Goal: Contribute content: Contribute content

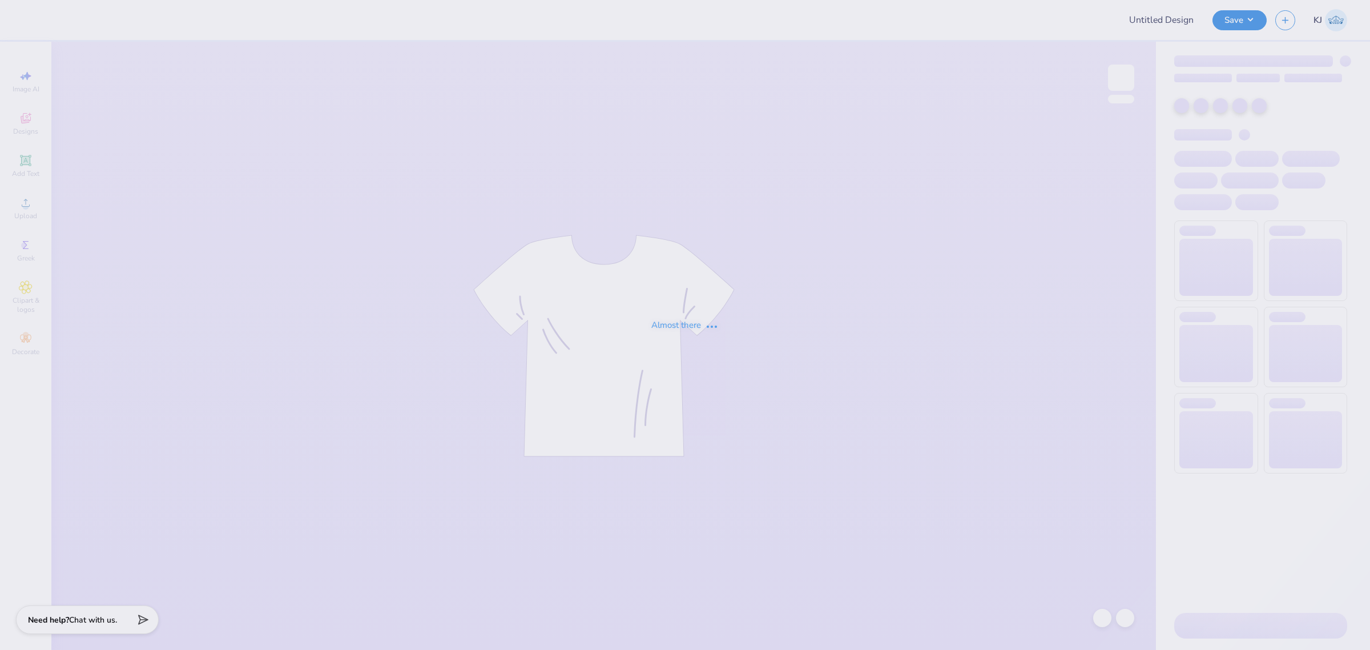
type input "[PERSON_NAME]"
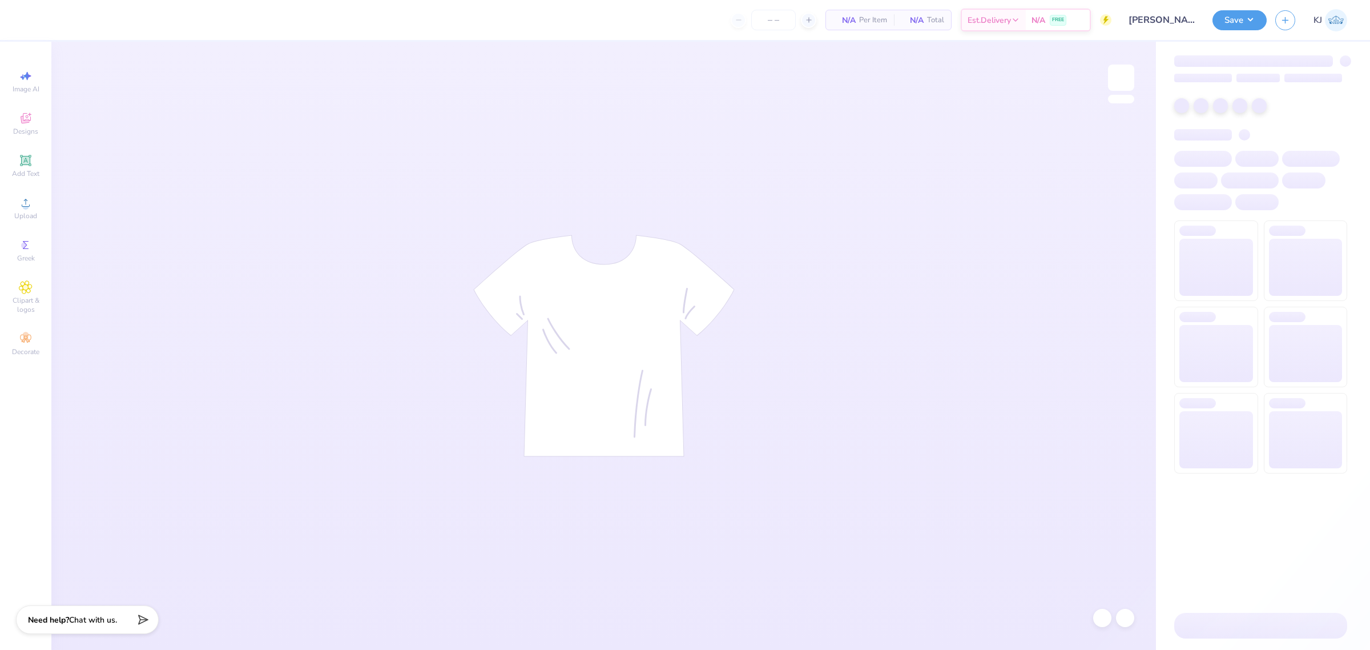
type input "70"
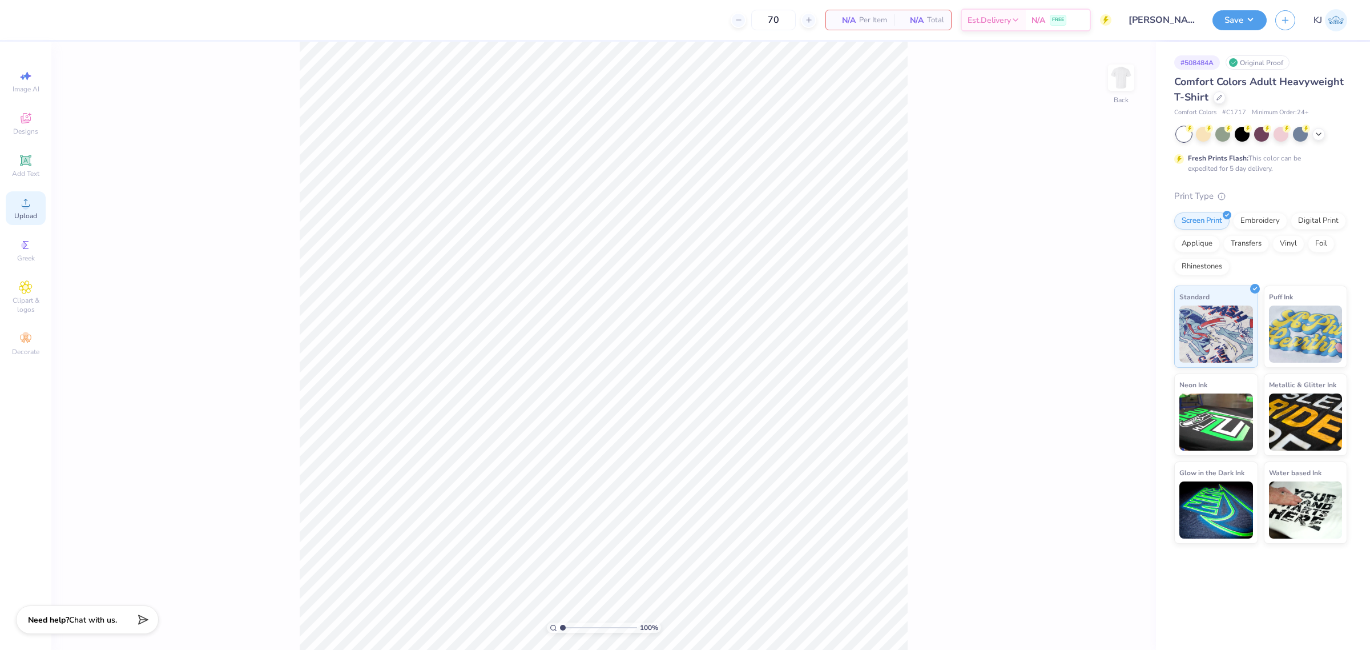
click at [27, 213] on span "Upload" at bounding box center [25, 215] width 23 height 9
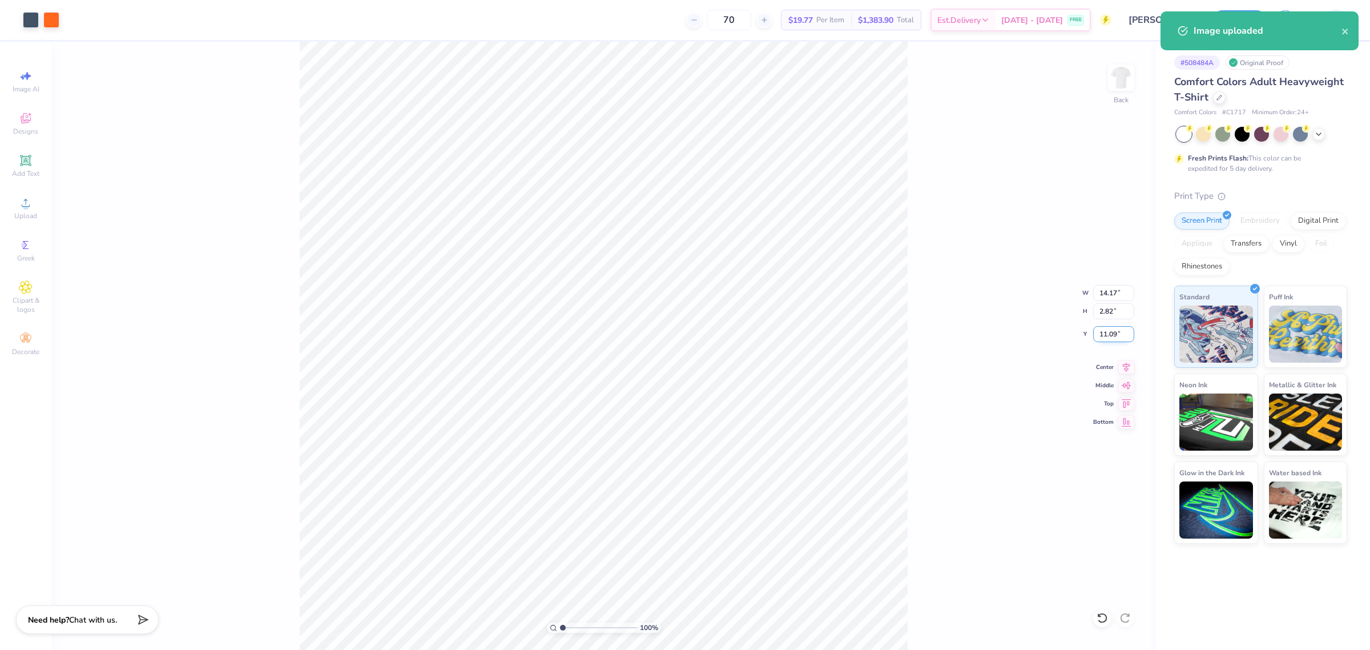
click at [1106, 332] on input "11.09" at bounding box center [1113, 334] width 41 height 16
click at [1103, 292] on input "14.17" at bounding box center [1113, 293] width 41 height 16
type input "5.00"
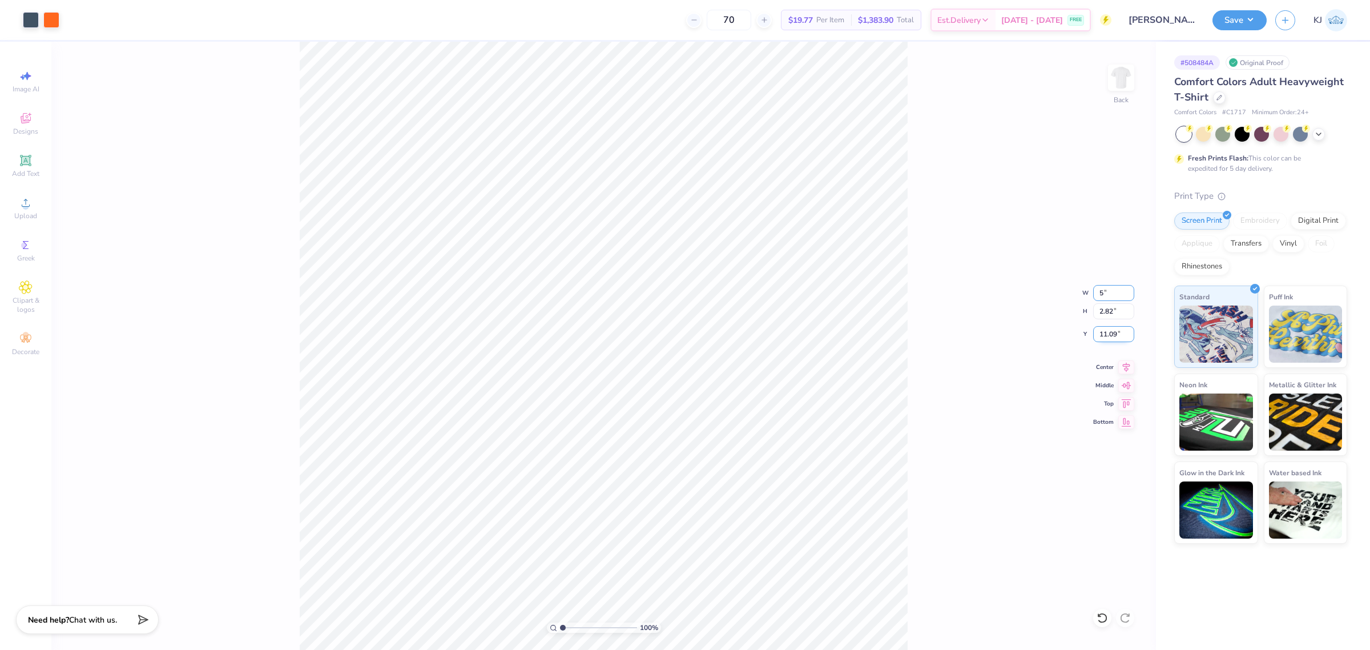
type input "0.99"
click at [1102, 337] on input "12.00" at bounding box center [1113, 334] width 41 height 16
type input "3.00"
click at [1103, 291] on input "5.00" at bounding box center [1113, 293] width 41 height 16
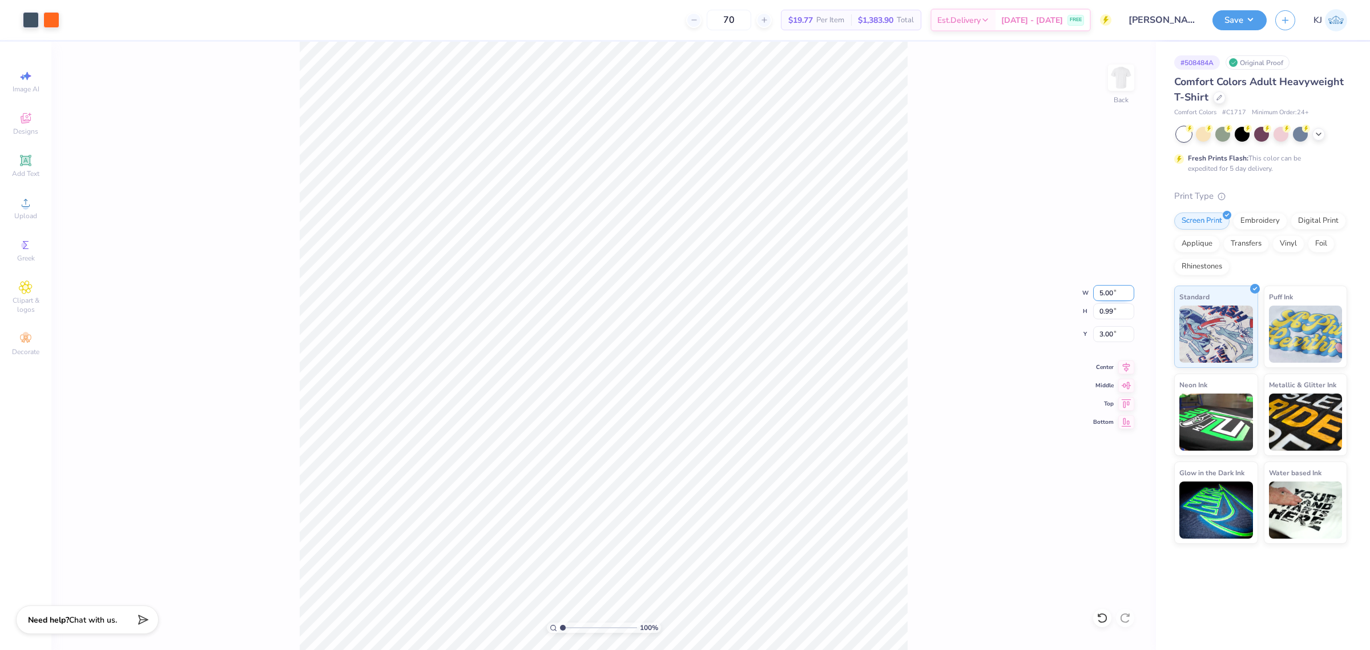
click at [1103, 291] on input "5.00" at bounding box center [1113, 293] width 41 height 16
type input "7.00"
type input "1.39"
click at [1103, 333] on input "2.80" at bounding box center [1113, 334] width 41 height 16
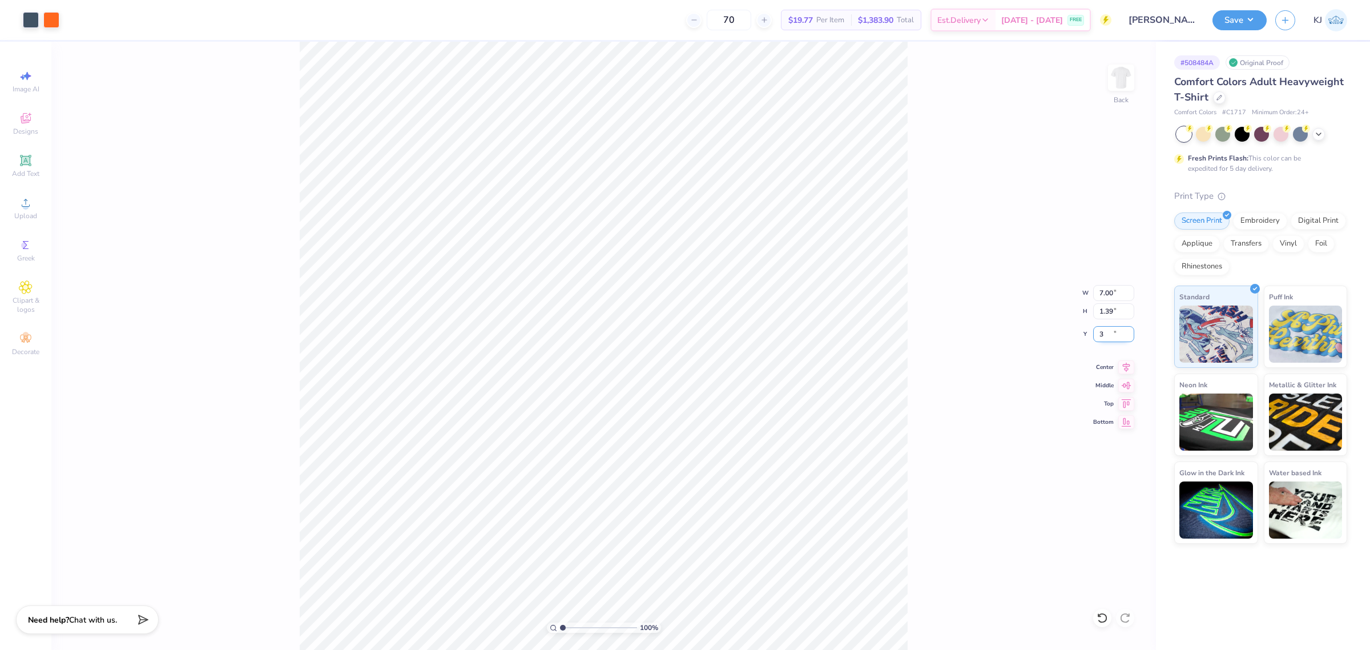
type input "3.00"
click at [979, 320] on div "100 % Back W 7.00 7.00 " H 1.39 1.39 " Y 3.00 3.00 " Center Middle Top Bottom" at bounding box center [603, 346] width 1104 height 608
click at [1125, 82] on img at bounding box center [1121, 78] width 46 height 46
click at [30, 212] on span "Upload" at bounding box center [25, 215] width 23 height 9
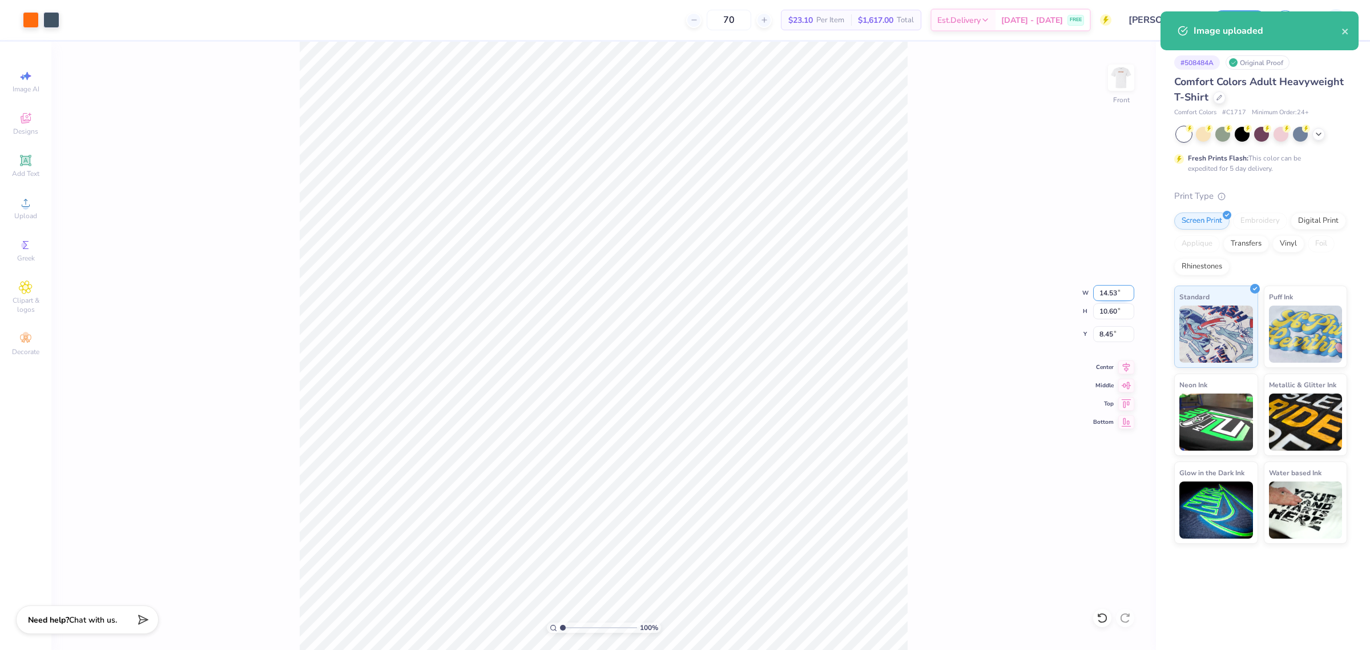
click at [1100, 290] on input "14.53" at bounding box center [1113, 293] width 41 height 16
type input "11.00"
type input "8.03"
click at [1108, 334] on input "9.74" at bounding box center [1113, 334] width 41 height 16
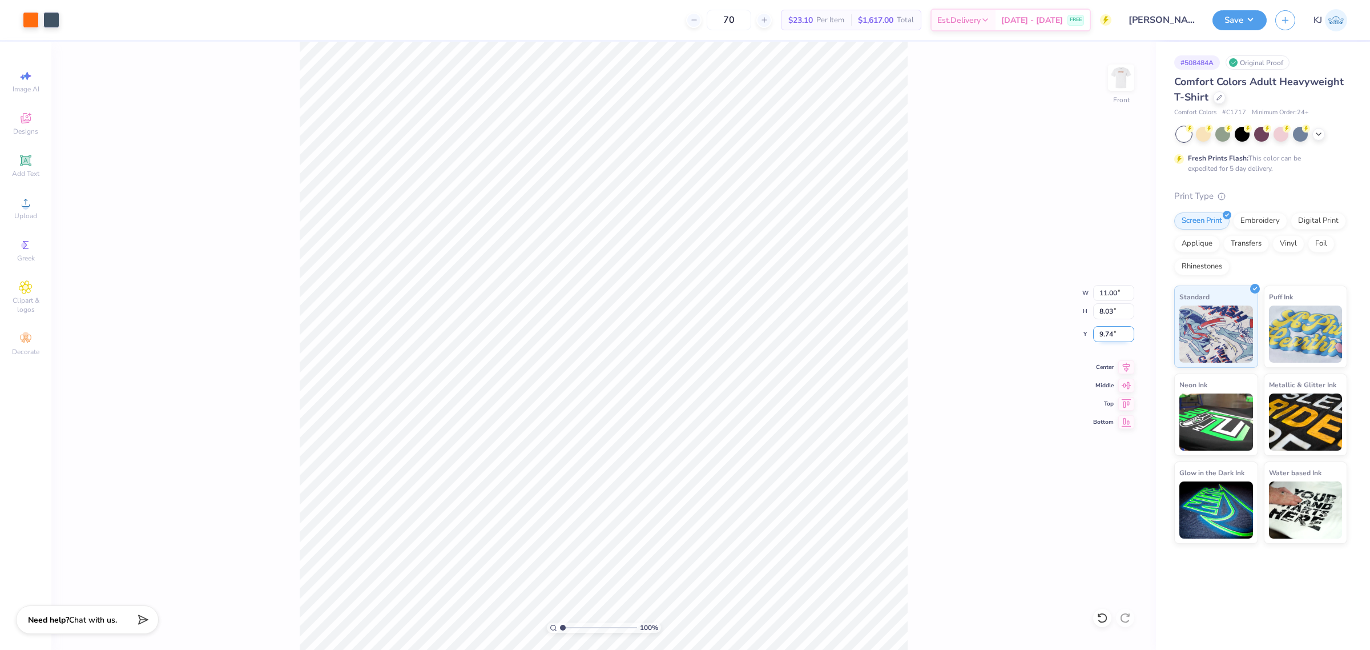
click at [1108, 334] on input "9.74" at bounding box center [1113, 334] width 41 height 16
type input "3.00"
click at [1100, 289] on input "11.00" at bounding box center [1113, 293] width 41 height 16
type input "12.00"
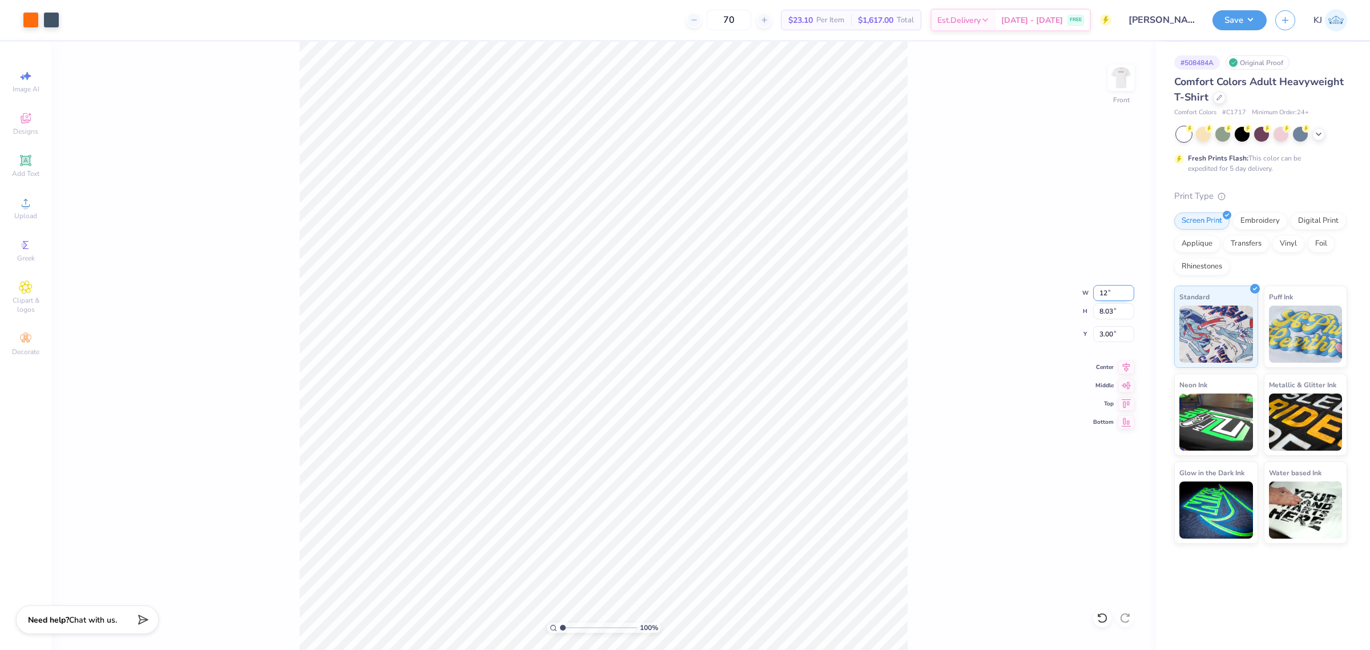
type input "8.75"
click at [1099, 336] on input "2.64" at bounding box center [1113, 334] width 41 height 16
type input "3.00"
click at [939, 349] on div "100 % Front W 12.00 12.00 " H 8.75 8.75 " Y 3.00 3.00 " Center Middle Top Bottom" at bounding box center [603, 346] width 1104 height 608
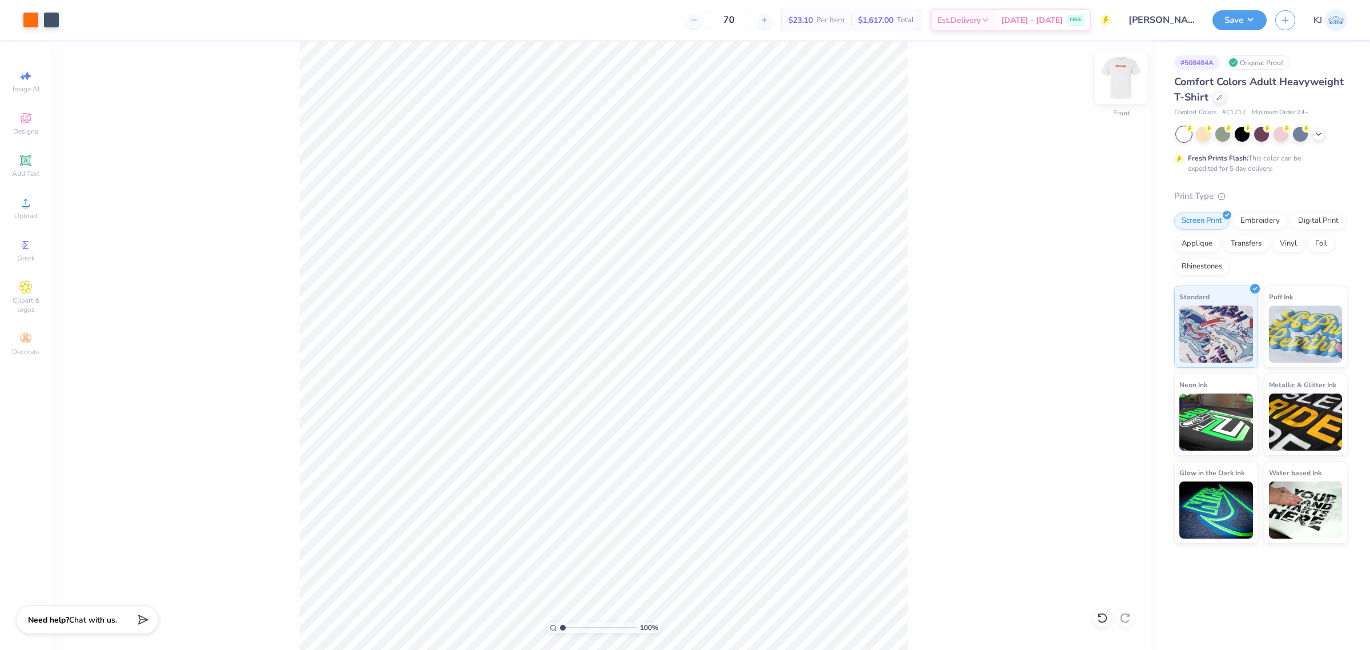
click at [1117, 84] on img at bounding box center [1121, 78] width 46 height 46
click at [1125, 78] on img at bounding box center [1121, 78] width 46 height 46
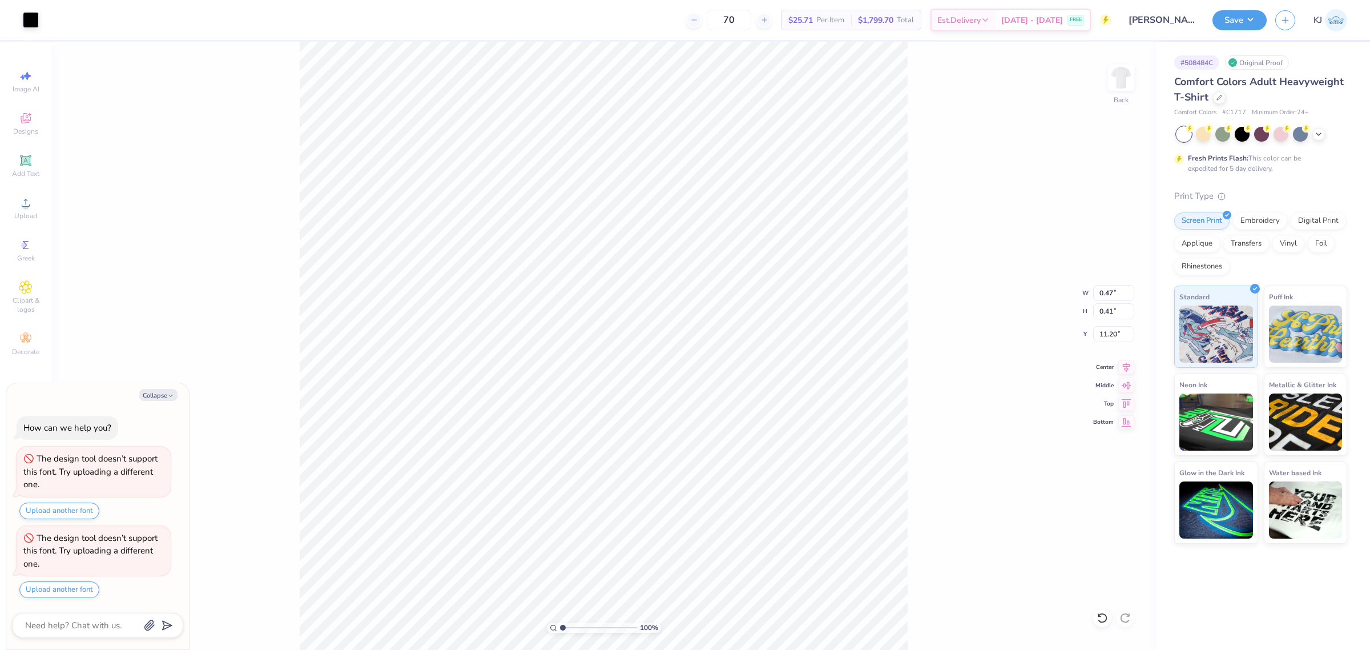
type textarea "x"
type input "1.64913373384293"
type textarea "x"
type input "1.64913373384293"
type textarea "x"
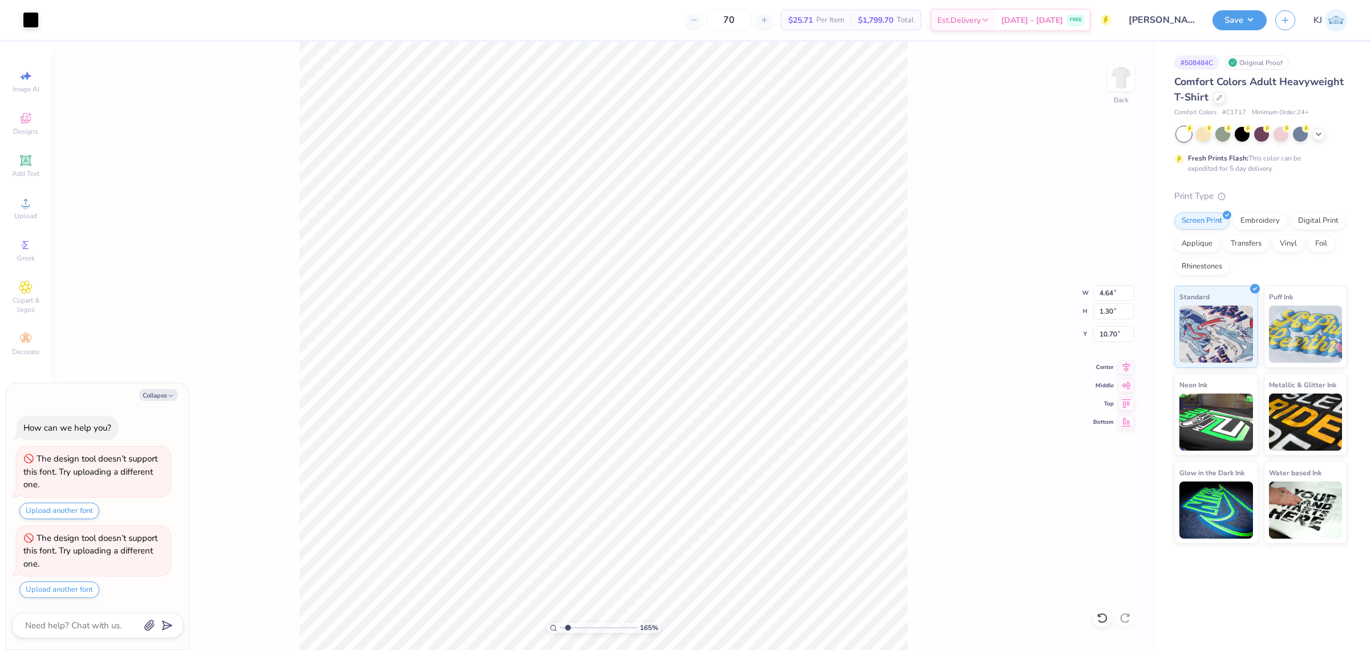
type input "0.56"
type input "1.00"
type input "8.10"
type input "1.64913373384293"
type textarea "x"
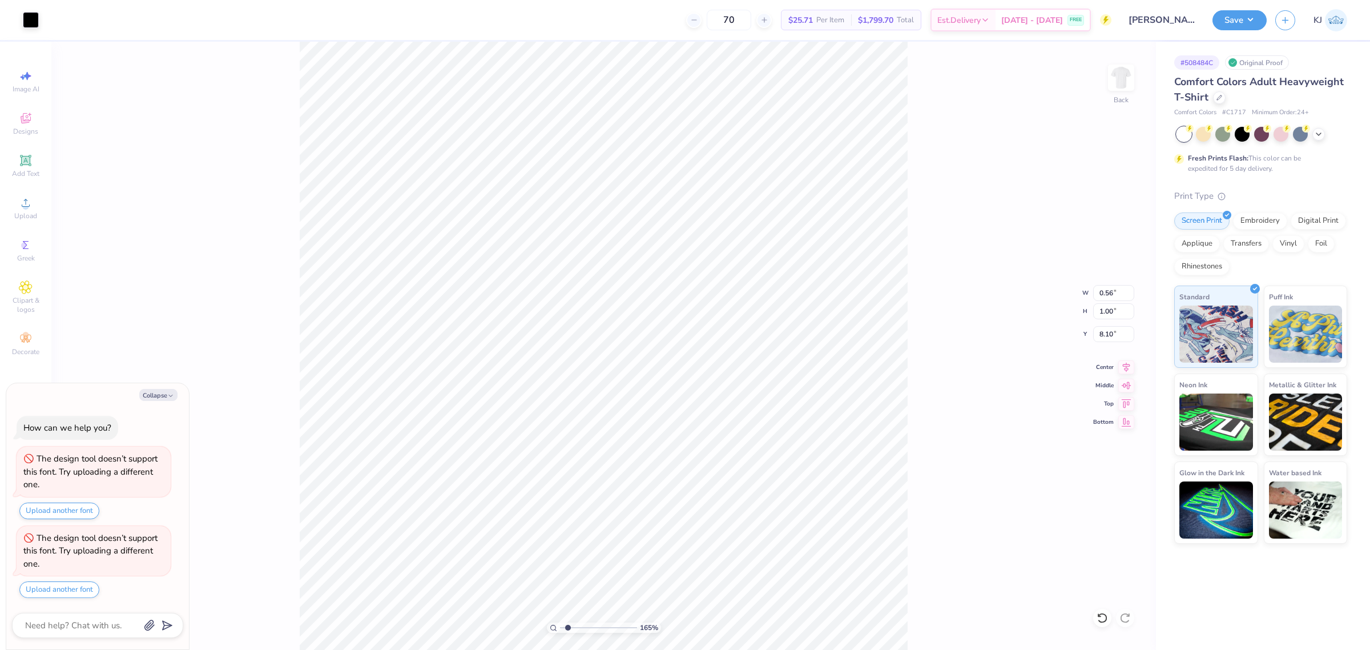
type input "1.26"
type input "0.71"
type input "7.17"
type input "1.64913373384293"
type textarea "x"
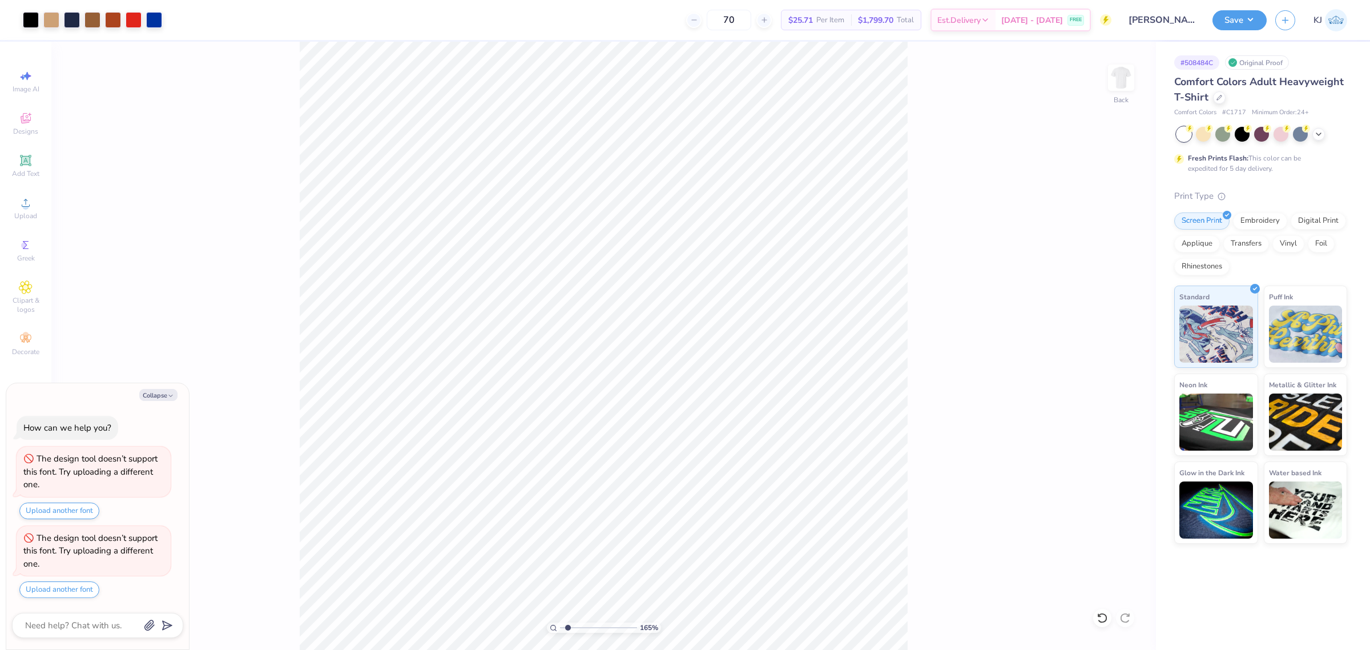
type input "1.64913373384293"
type textarea "x"
type input "1.64913373384293"
type textarea "x"
type input "1.64913373384293"
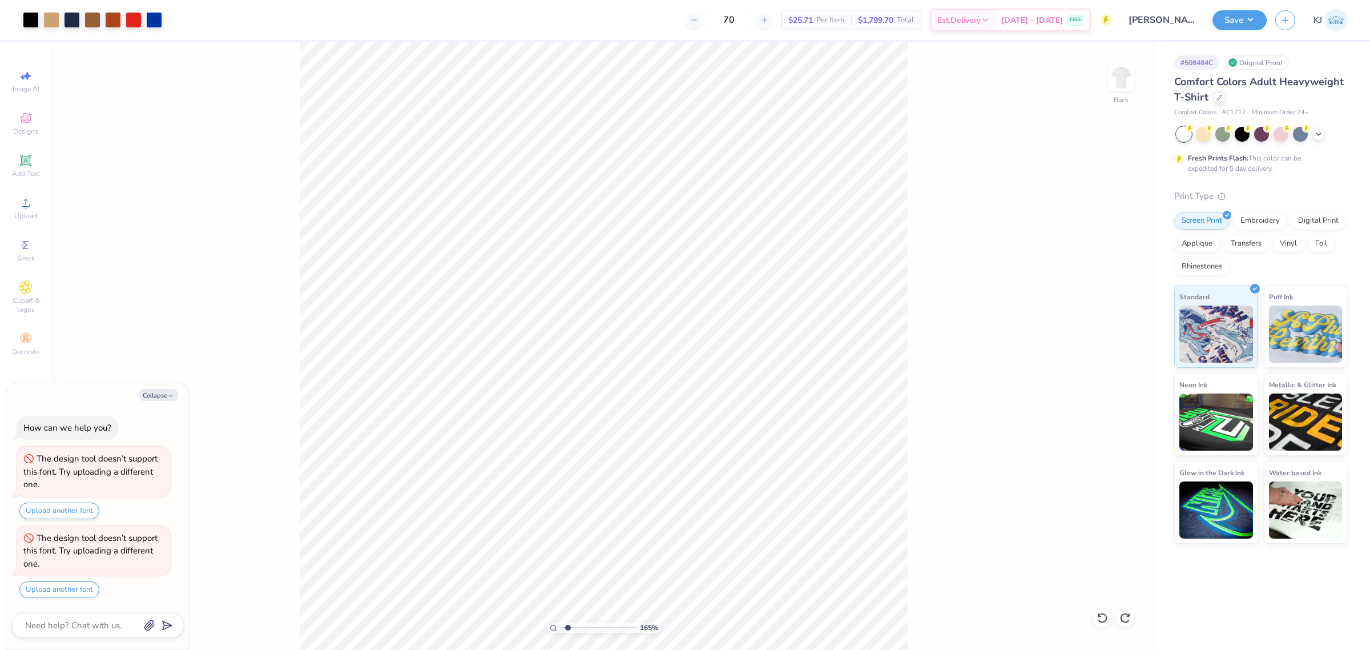
type textarea "x"
type input "1.64913373384293"
click at [161, 396] on button "Collapse" at bounding box center [158, 395] width 38 height 12
type textarea "x"
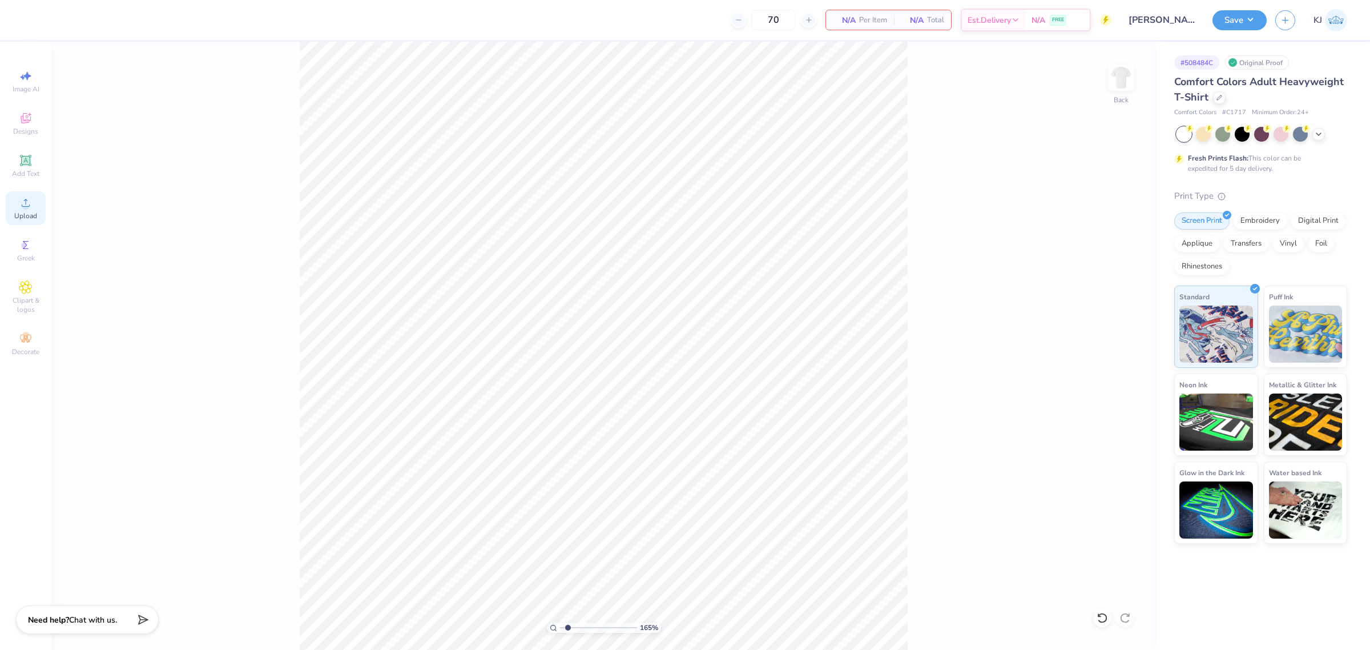
click at [19, 197] on icon at bounding box center [26, 203] width 14 height 14
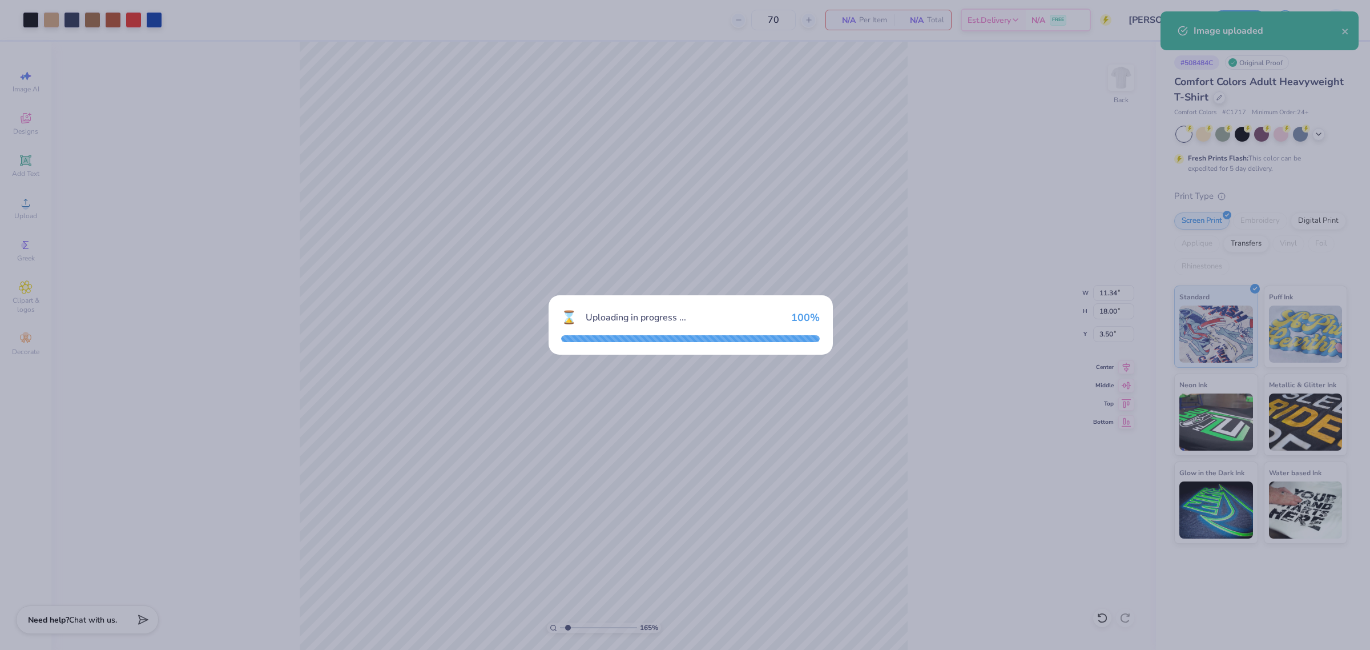
type input "1.64913373384293"
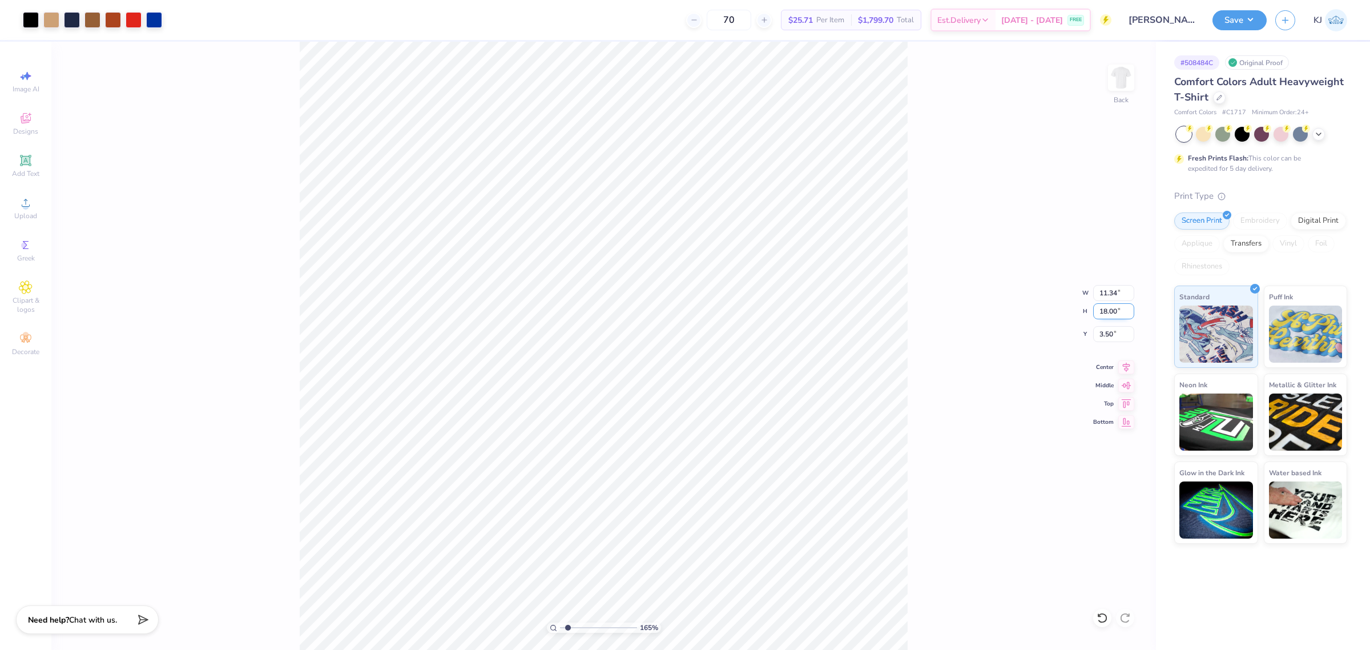
click at [1109, 317] on input "18.00" at bounding box center [1113, 311] width 41 height 16
type input "9"
type input "1.64913373384293"
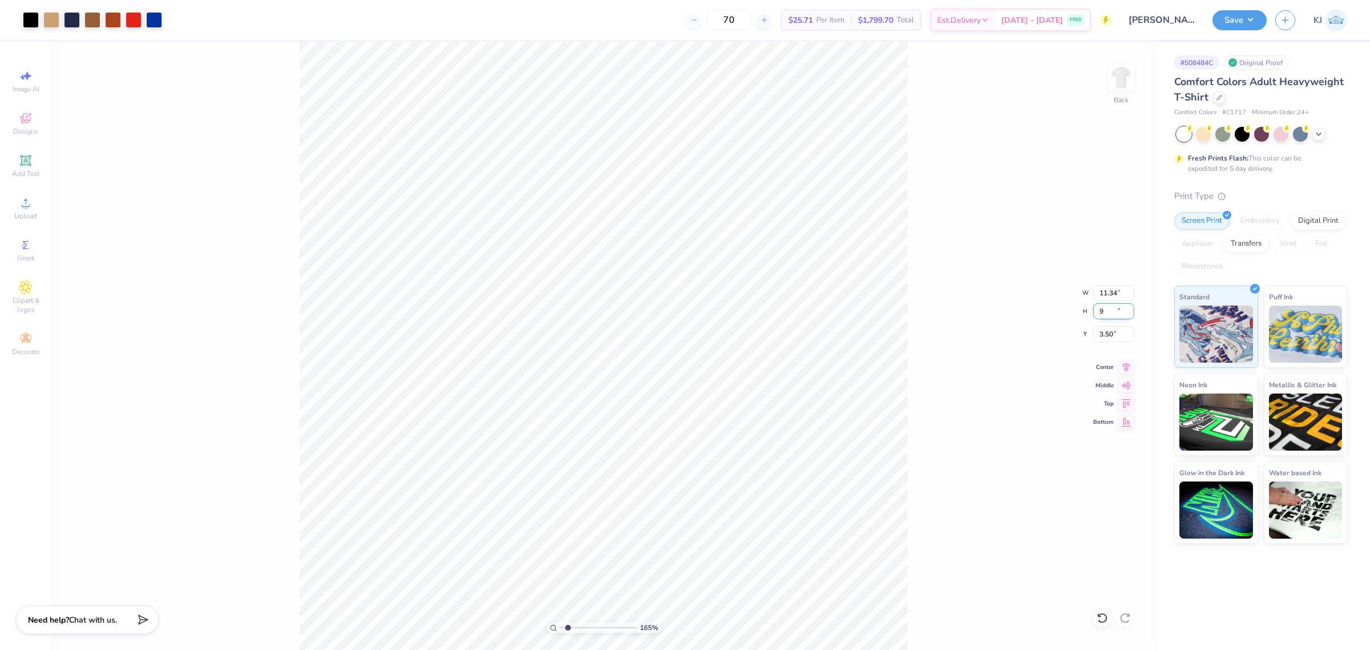
type input "5.67"
type input "9.00"
click at [1104, 334] on input "8.00" at bounding box center [1113, 334] width 41 height 16
type input "3"
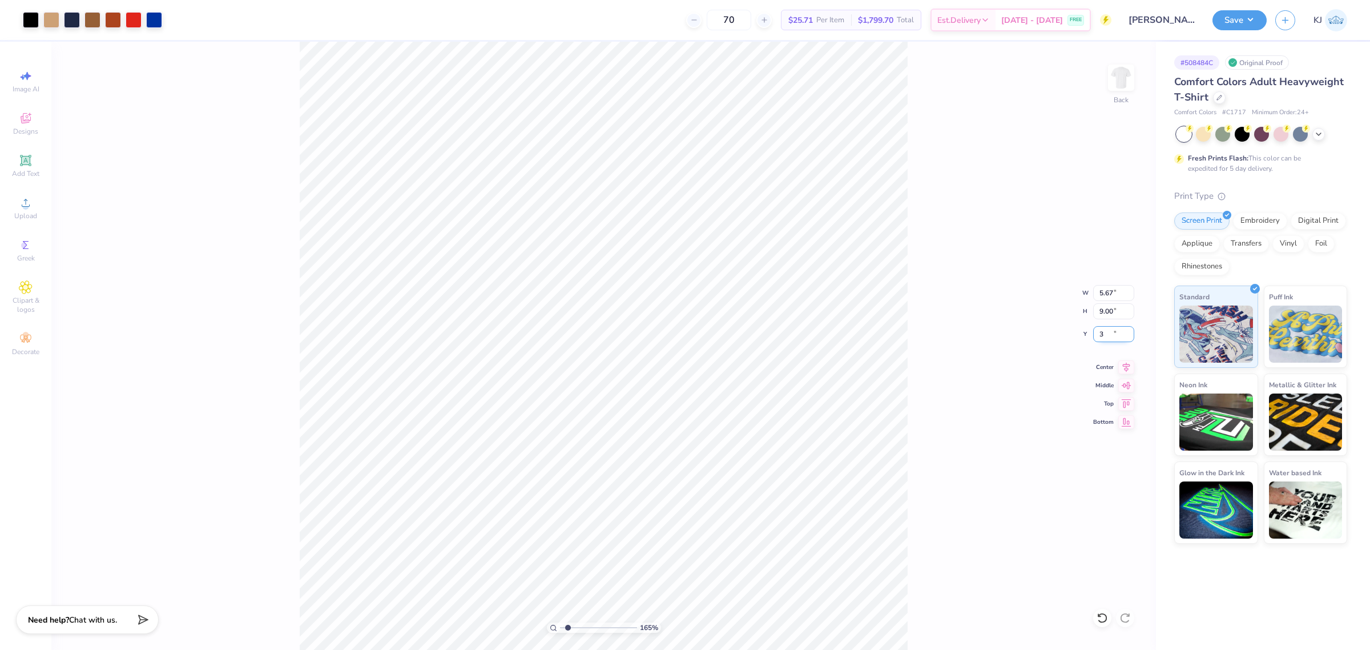
type input "1.64913373384293"
type input "3.00"
type input "1"
click at [1102, 313] on input "9.00" at bounding box center [1113, 311] width 41 height 16
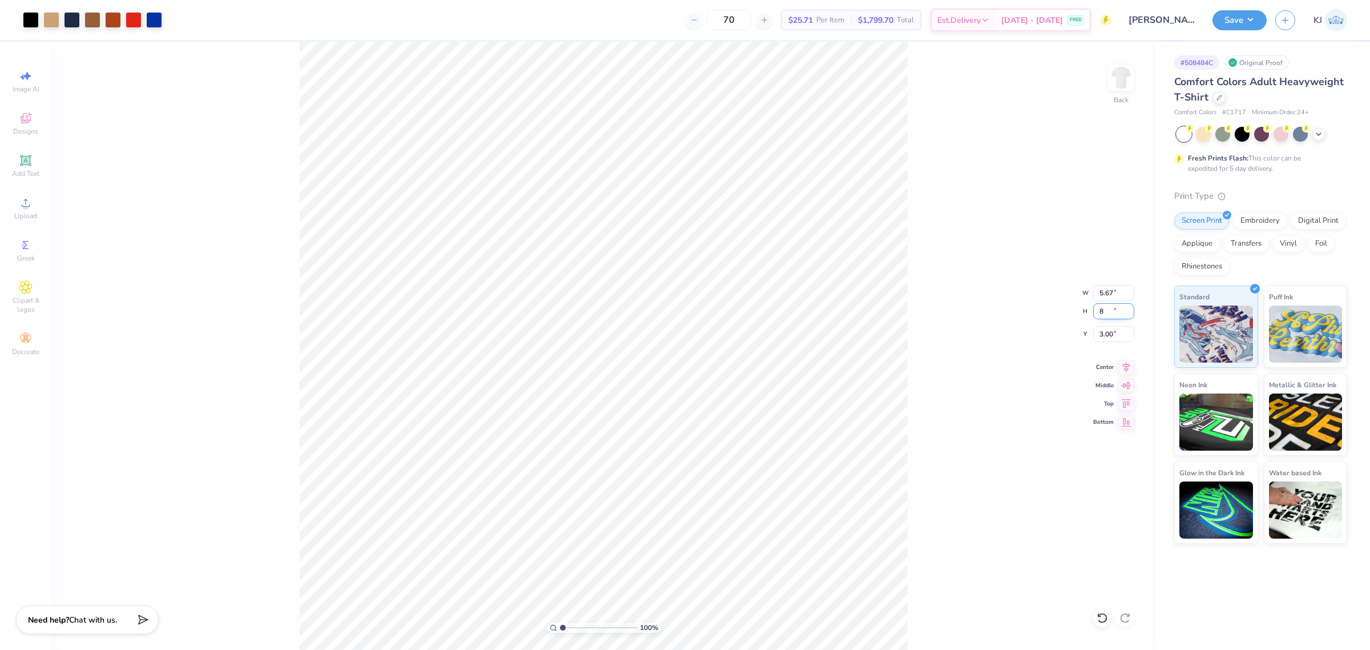
type input "8"
type input "5.04"
type input "8.00"
click at [1106, 337] on input "3.50" at bounding box center [1113, 334] width 41 height 16
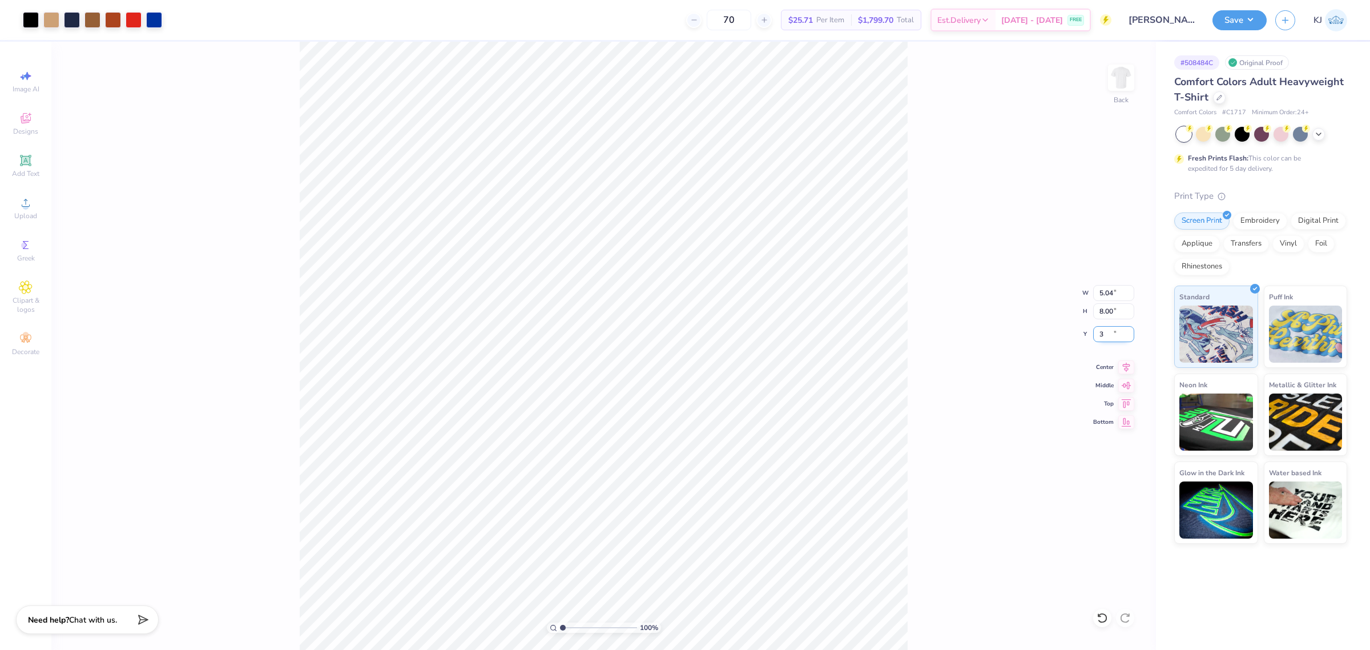
type input "3.00"
click at [19, 200] on icon at bounding box center [26, 203] width 14 height 14
click at [23, 167] on div "Add Text" at bounding box center [26, 166] width 40 height 34
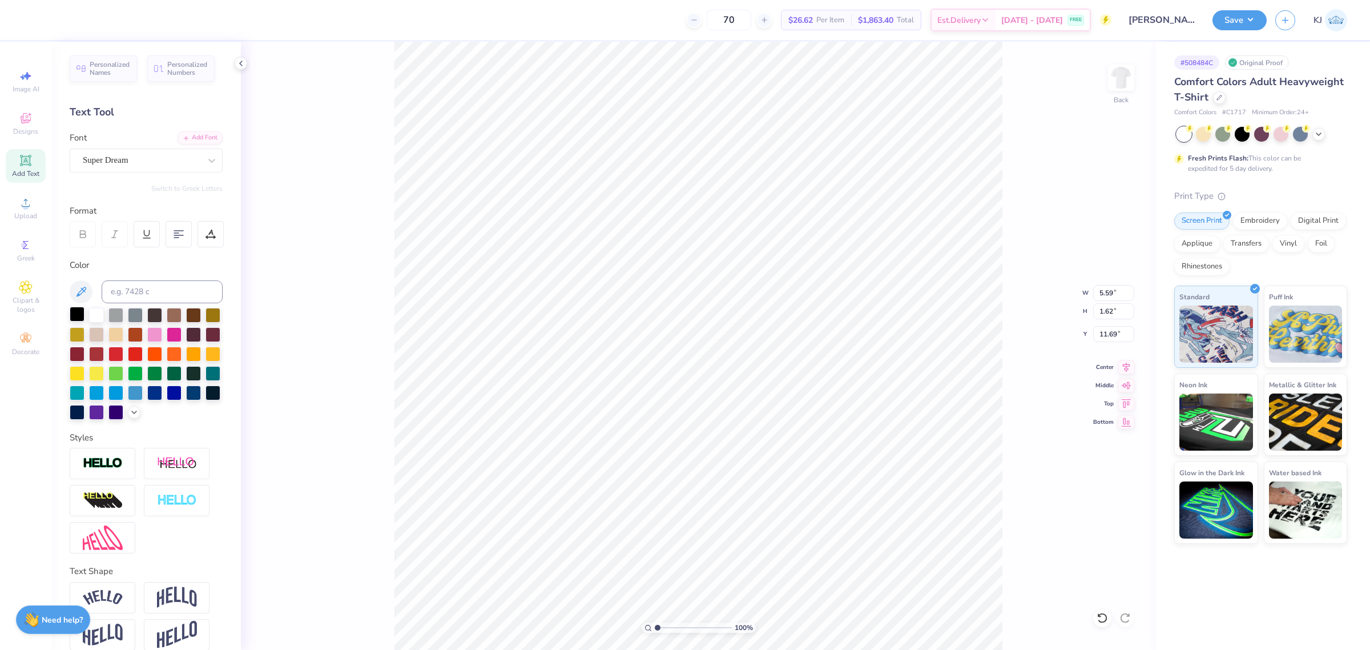
click at [80, 313] on div at bounding box center [77, 314] width 15 height 15
click at [100, 164] on div "Super Dream" at bounding box center [142, 160] width 120 height 18
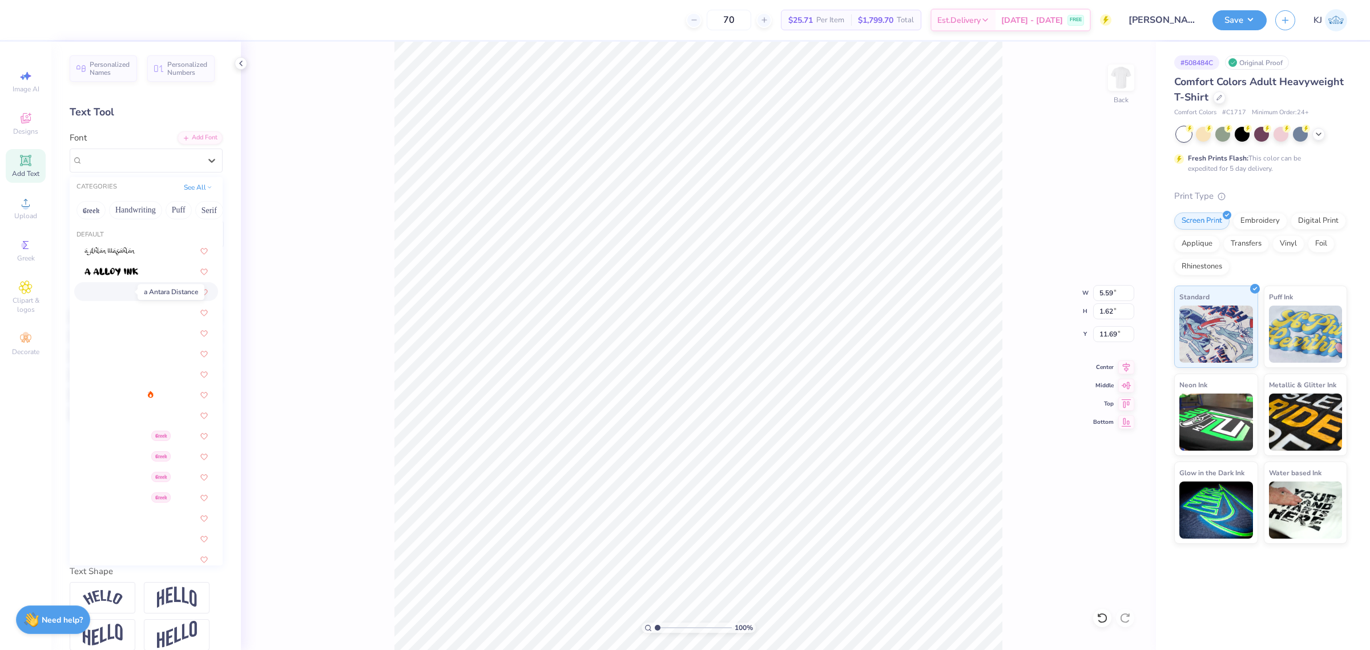
click at [102, 293] on img at bounding box center [107, 292] width 47 height 8
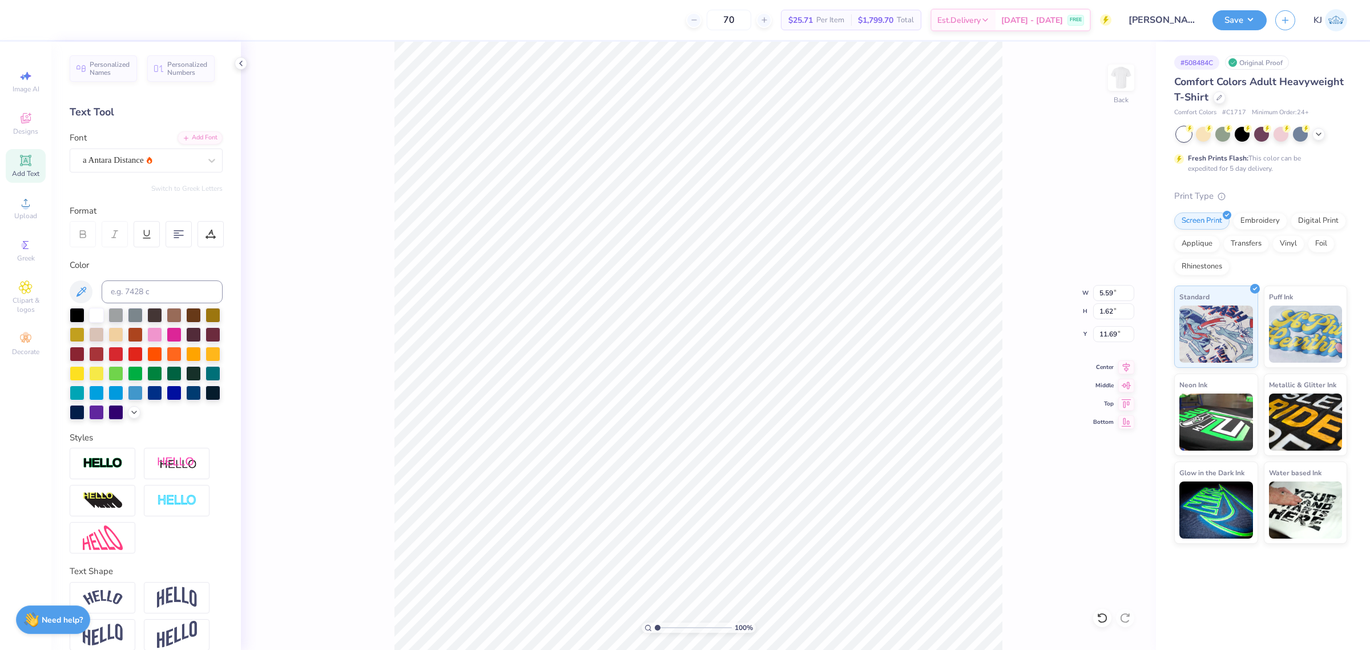
type input "6.42"
type input "2.11"
type input "11.44"
type textarea "Chi Omega"
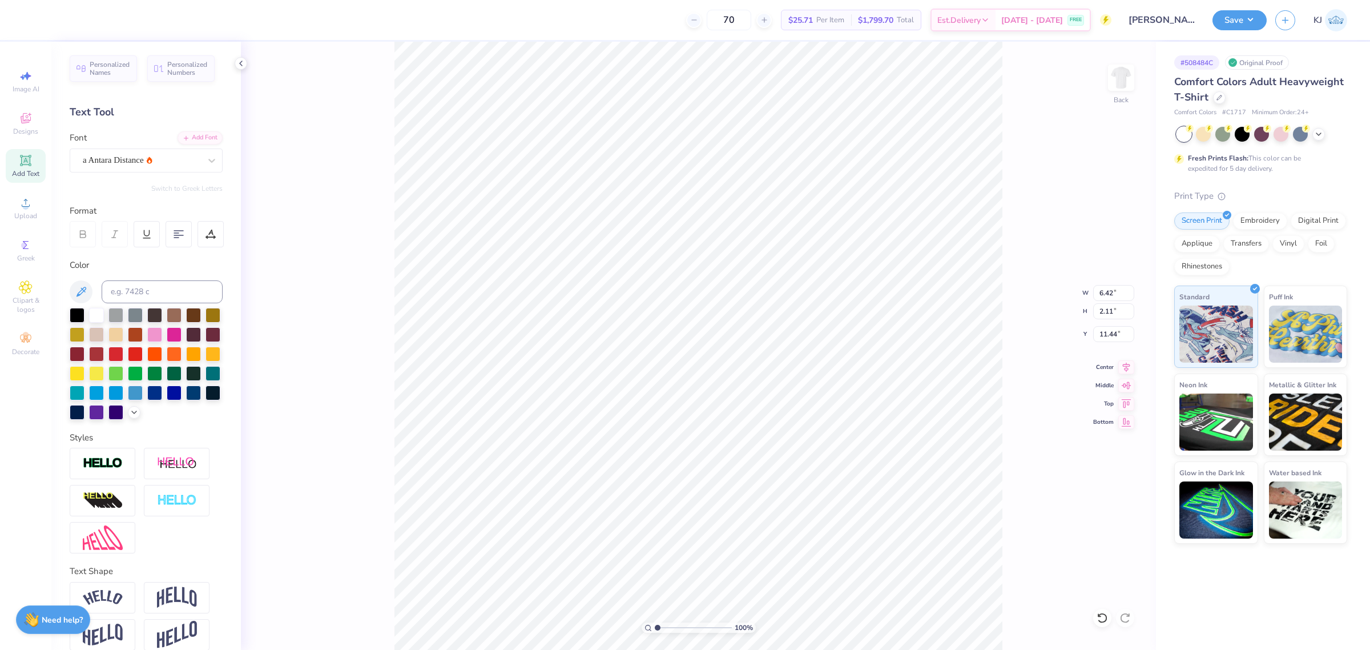
scroll to position [20, 31]
type input "7.72"
type input "2.34"
type input "11.33"
click at [206, 161] on icon at bounding box center [211, 160] width 11 height 11
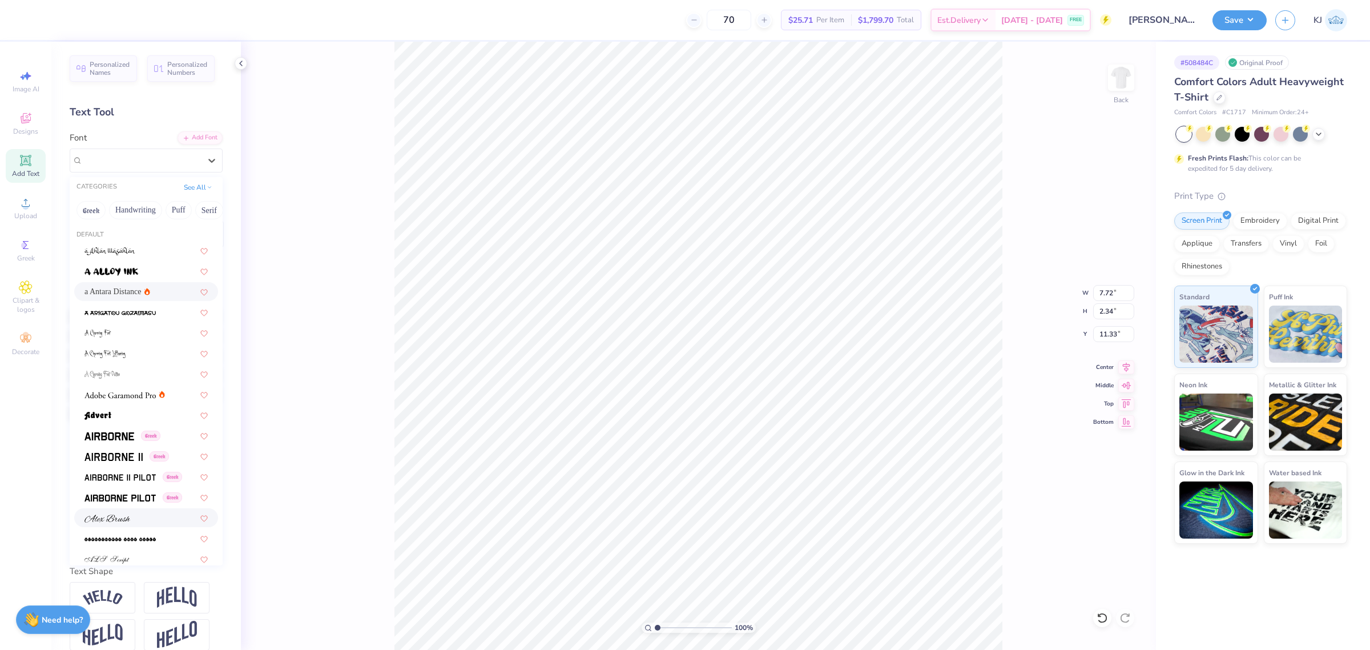
click at [110, 515] on img at bounding box center [107, 518] width 46 height 8
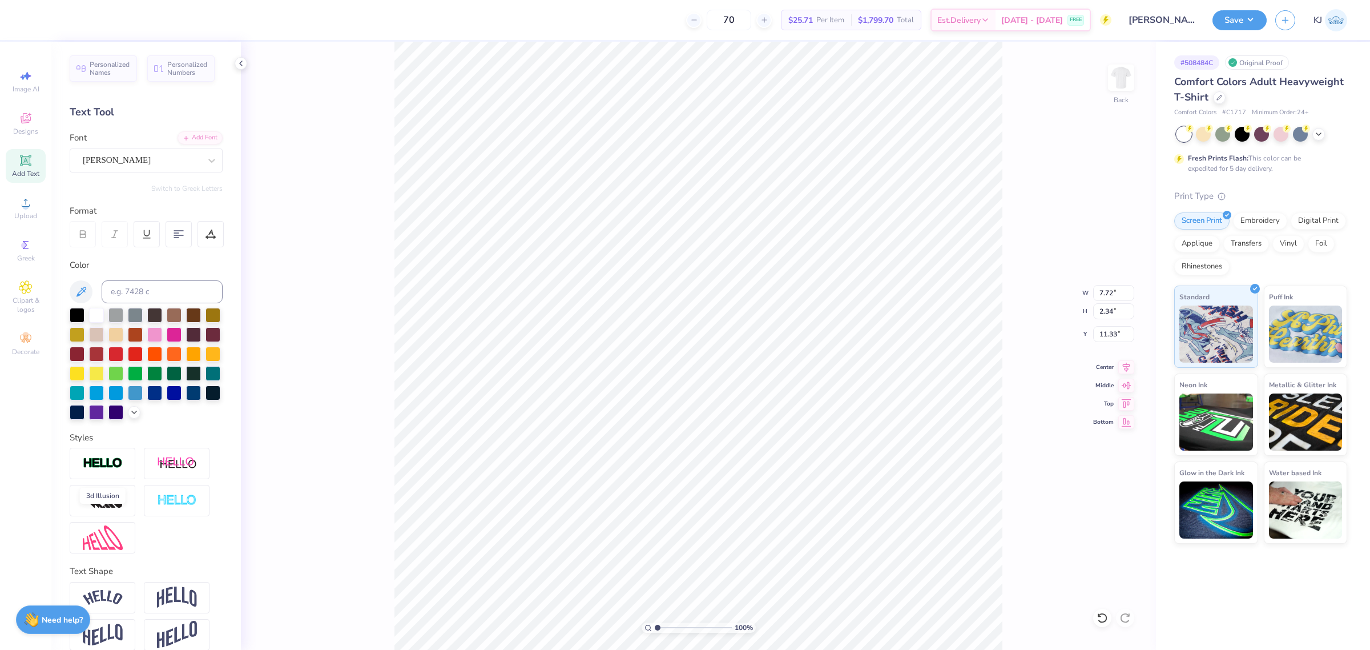
type input "9.28"
type input "1.98"
type input "11.51"
click at [159, 161] on div "[PERSON_NAME]" at bounding box center [142, 160] width 120 height 18
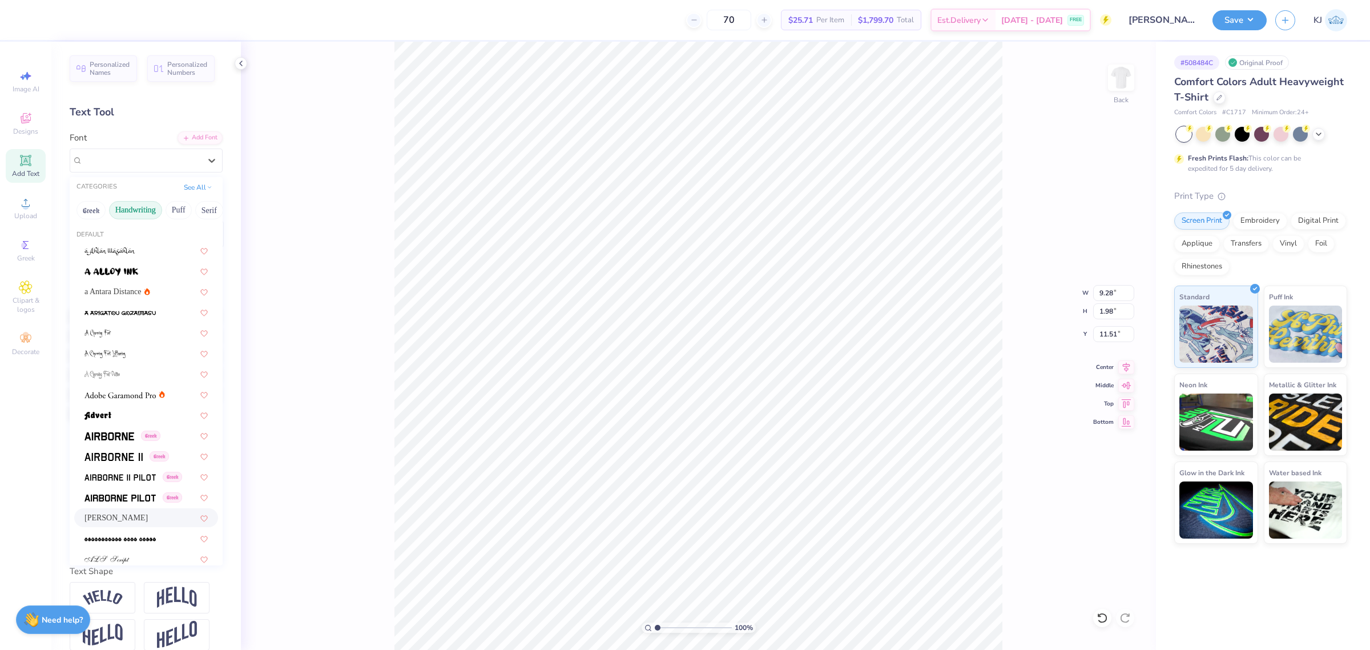
click at [131, 211] on button "Handwriting" at bounding box center [135, 210] width 53 height 18
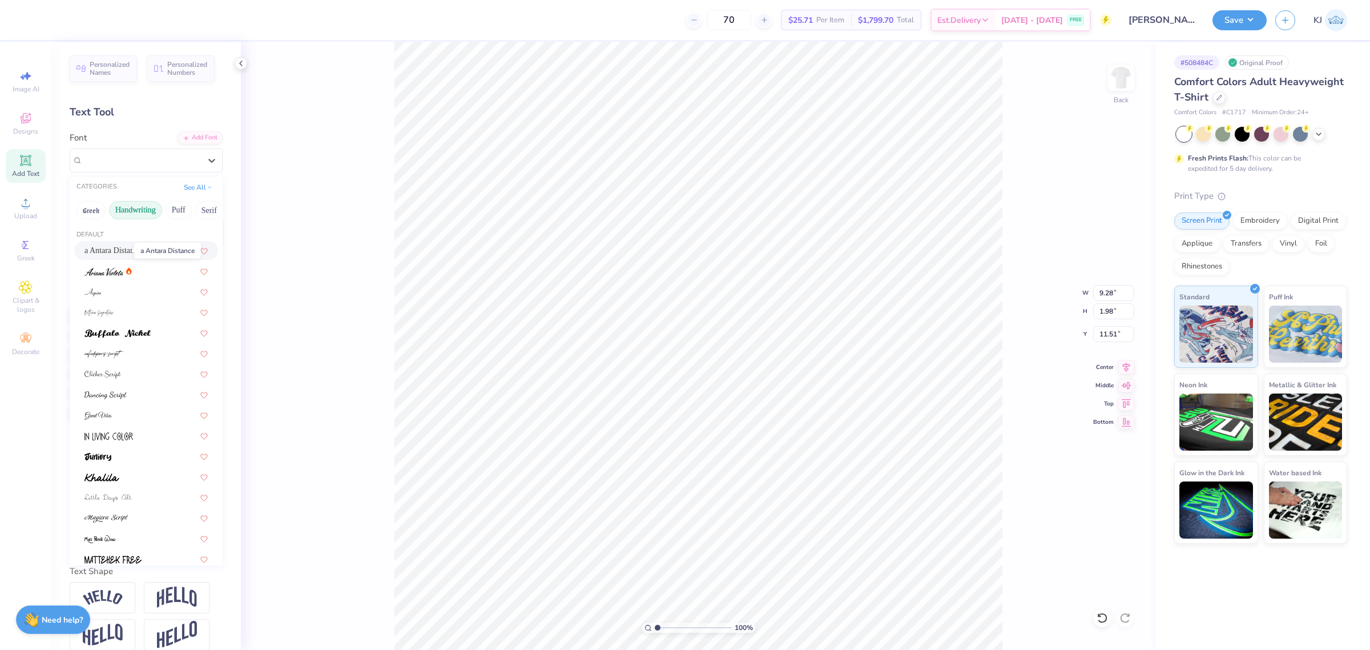
click at [110, 250] on span "a Antara Distance" at bounding box center [112, 250] width 57 height 12
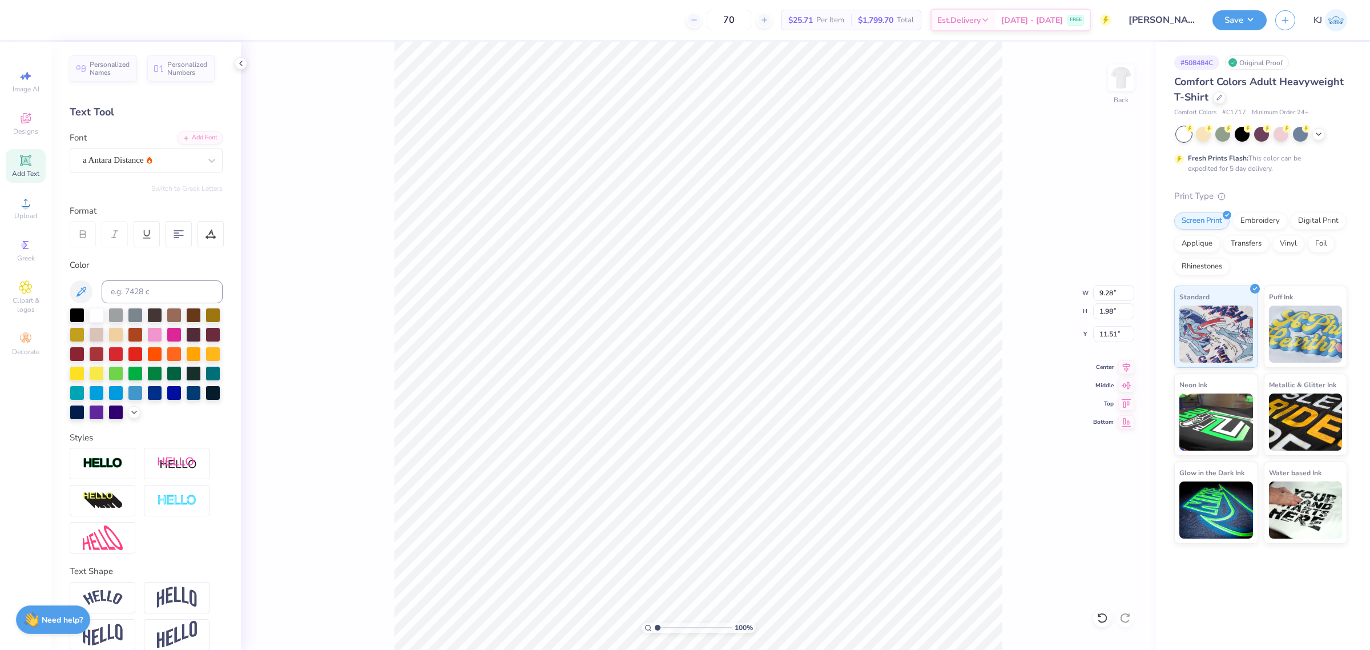
type input "7.72"
type input "2.34"
type input "11.33"
click at [103, 269] on div "Color" at bounding box center [146, 265] width 153 height 13
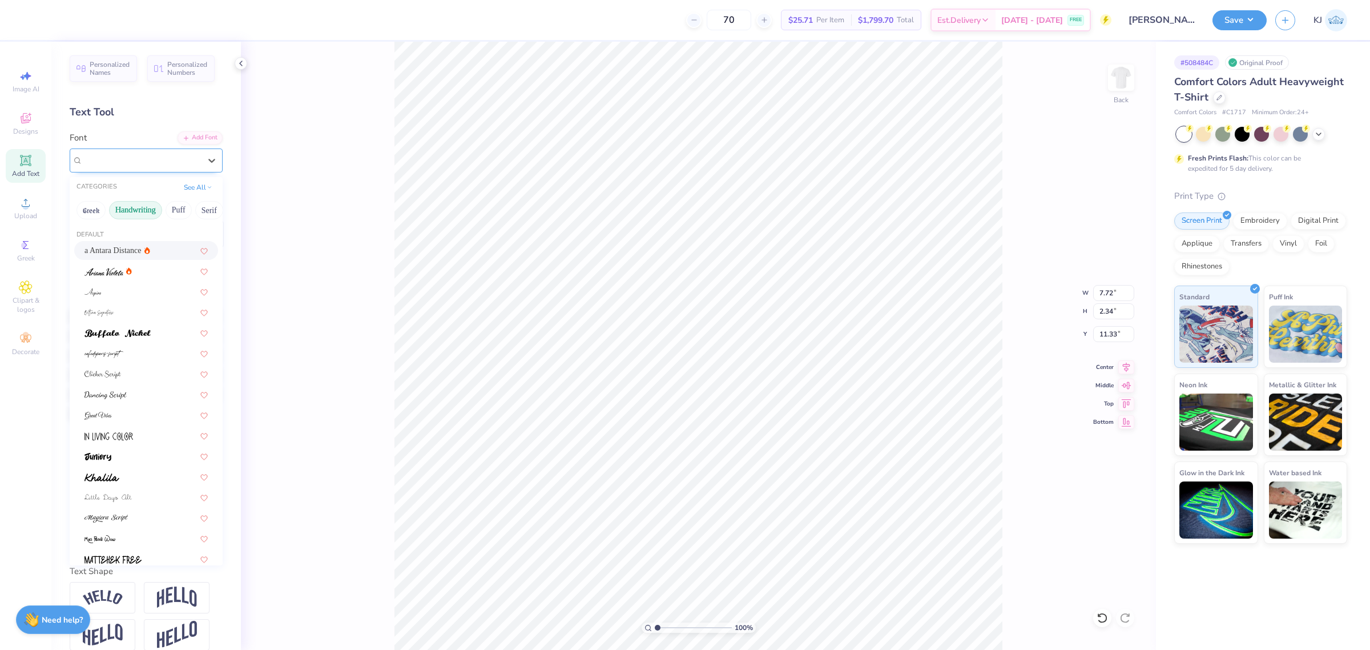
click at [167, 166] on div "a Antara Distance" at bounding box center [142, 160] width 120 height 18
click at [101, 272] on img at bounding box center [103, 272] width 39 height 8
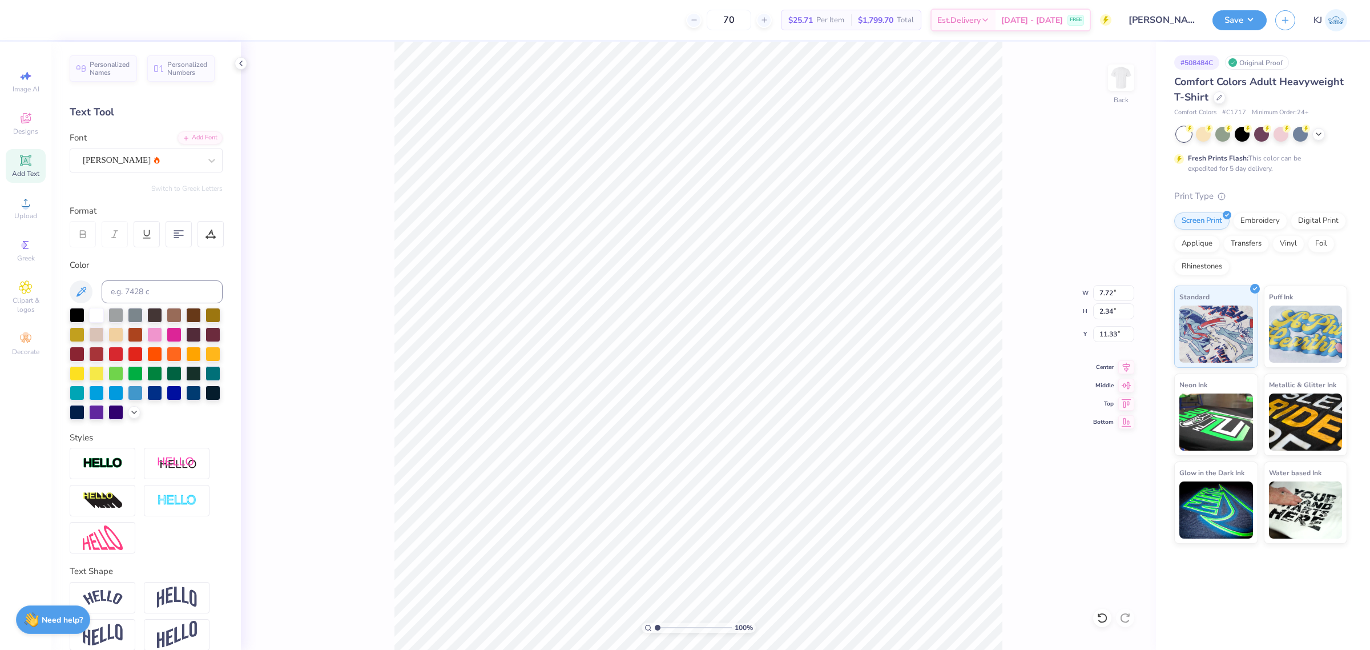
type input "6.56"
type input "2.31"
type input "11.35"
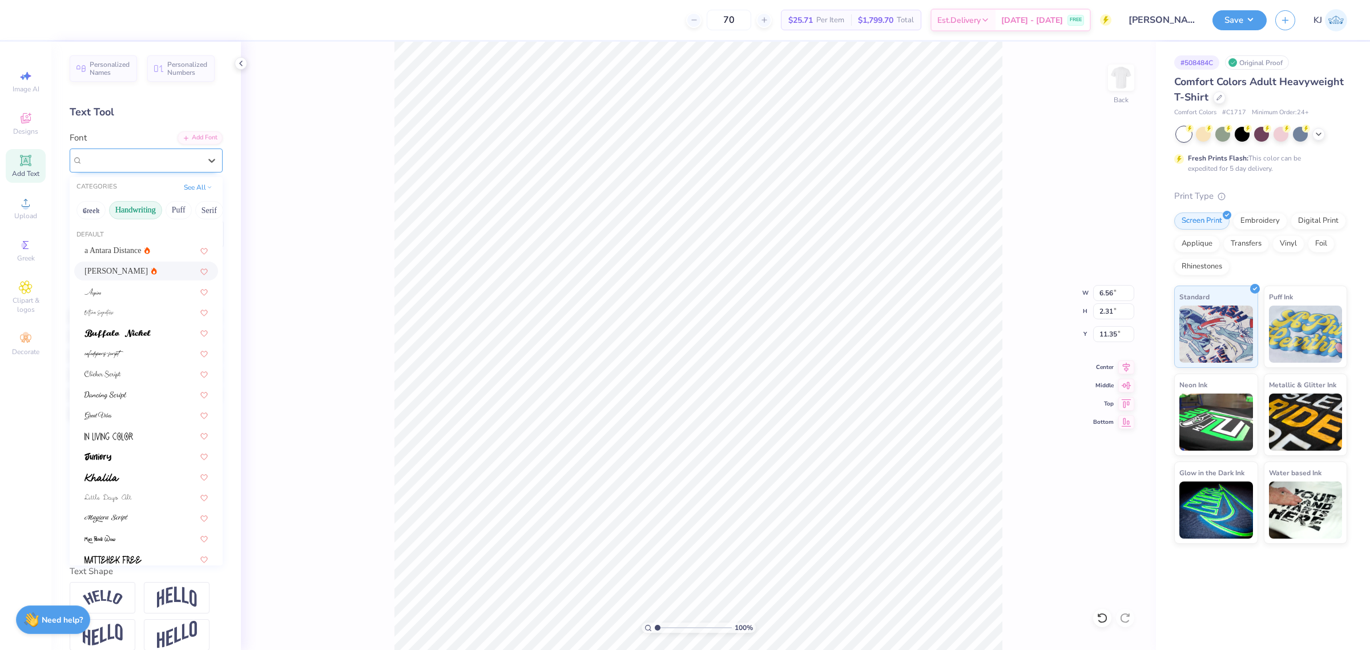
click at [152, 148] on div "[PERSON_NAME]" at bounding box center [146, 160] width 153 height 24
click at [126, 392] on img at bounding box center [105, 395] width 42 height 8
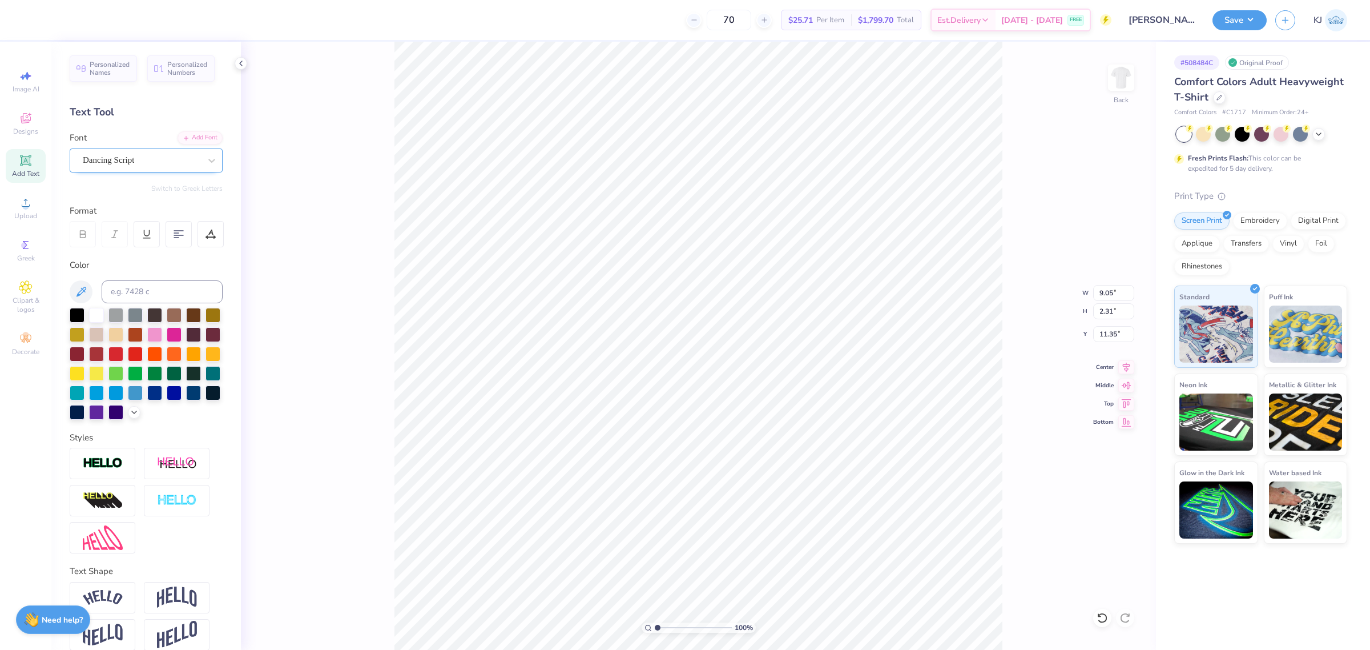
click at [187, 163] on div "Dancing Script" at bounding box center [142, 160] width 120 height 18
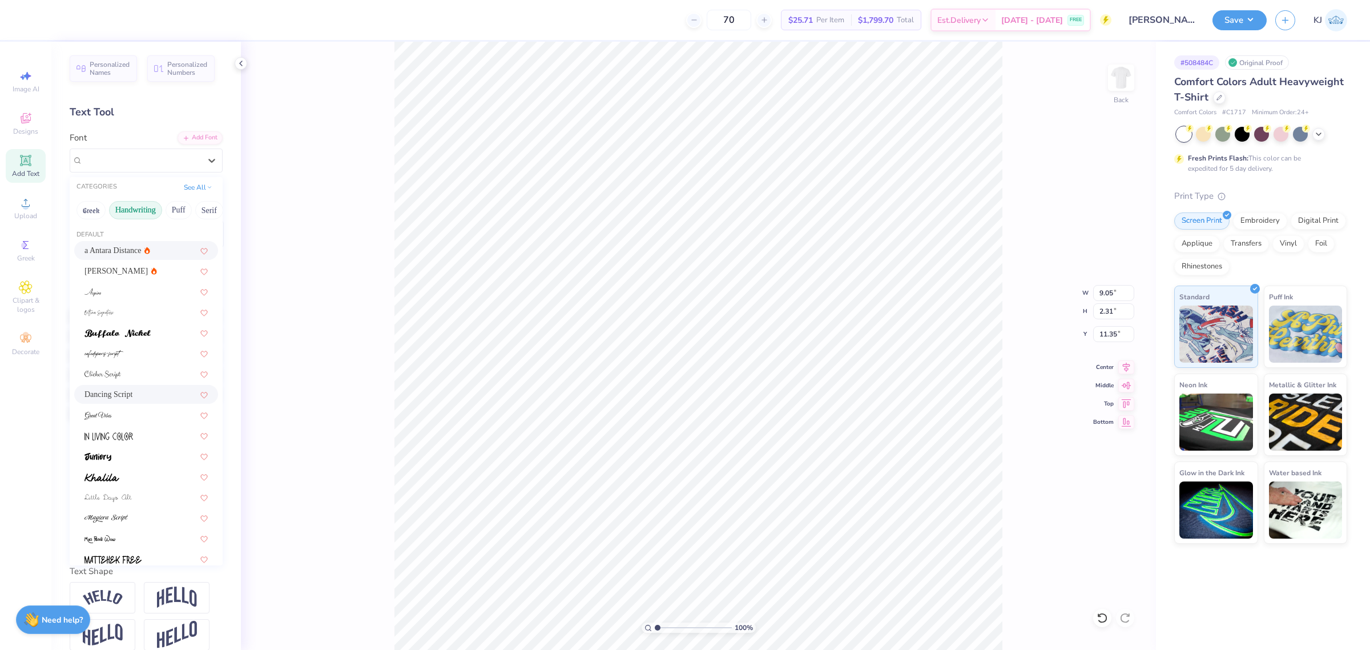
click at [124, 257] on div "a Antara Distance" at bounding box center [146, 250] width 144 height 19
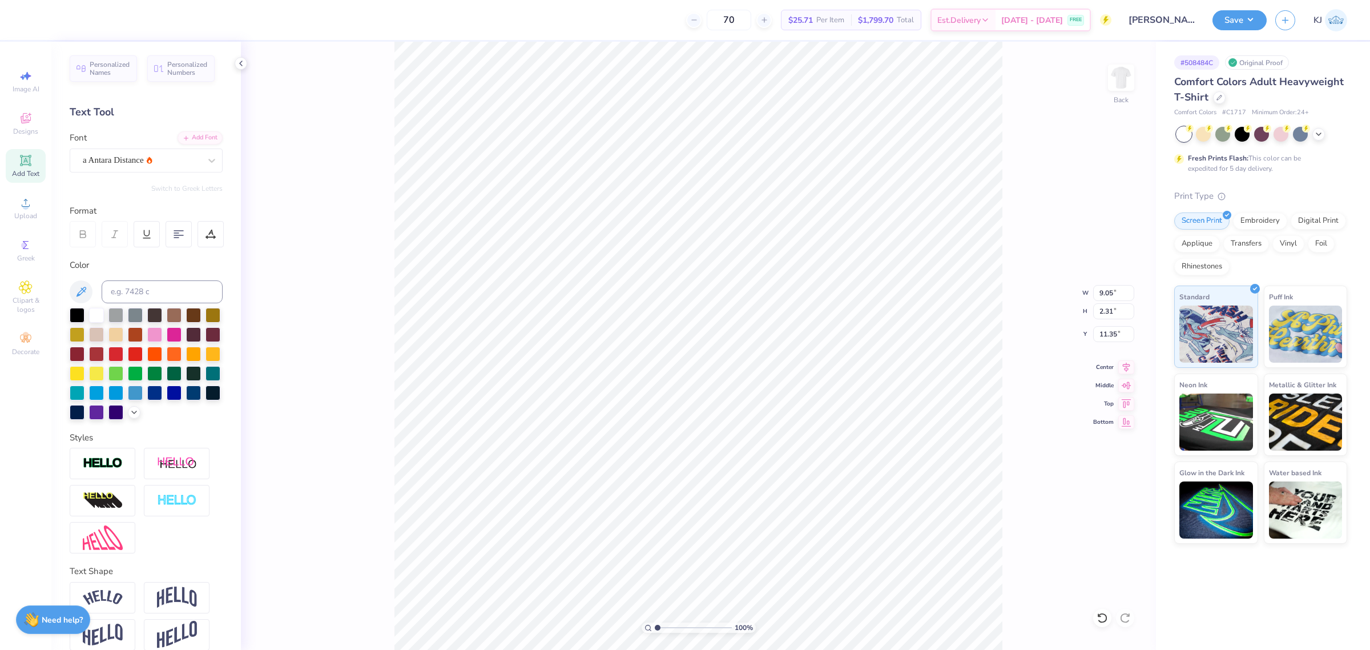
type input "7.72"
type input "2.34"
type input "11.33"
type input "5.04"
type input "8.00"
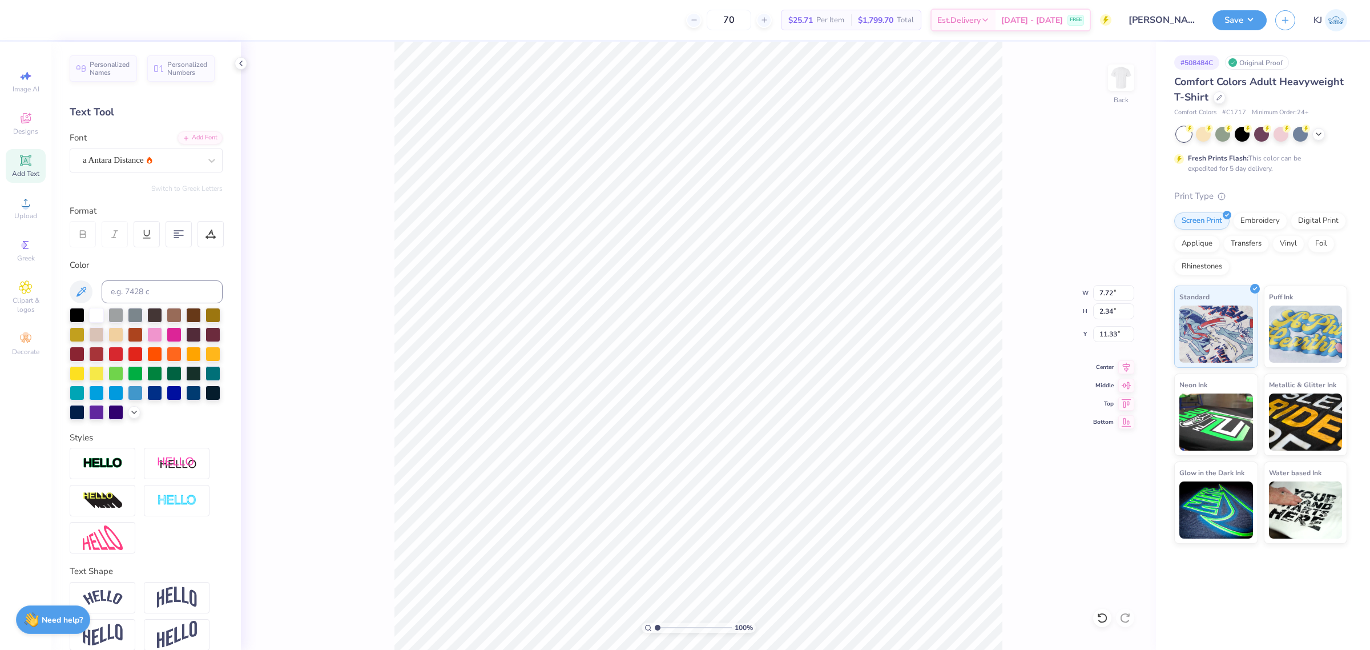
type input "3.00"
type input "10.69"
type input "6.06"
type input "1.84"
click at [1125, 364] on icon at bounding box center [1126, 365] width 16 height 14
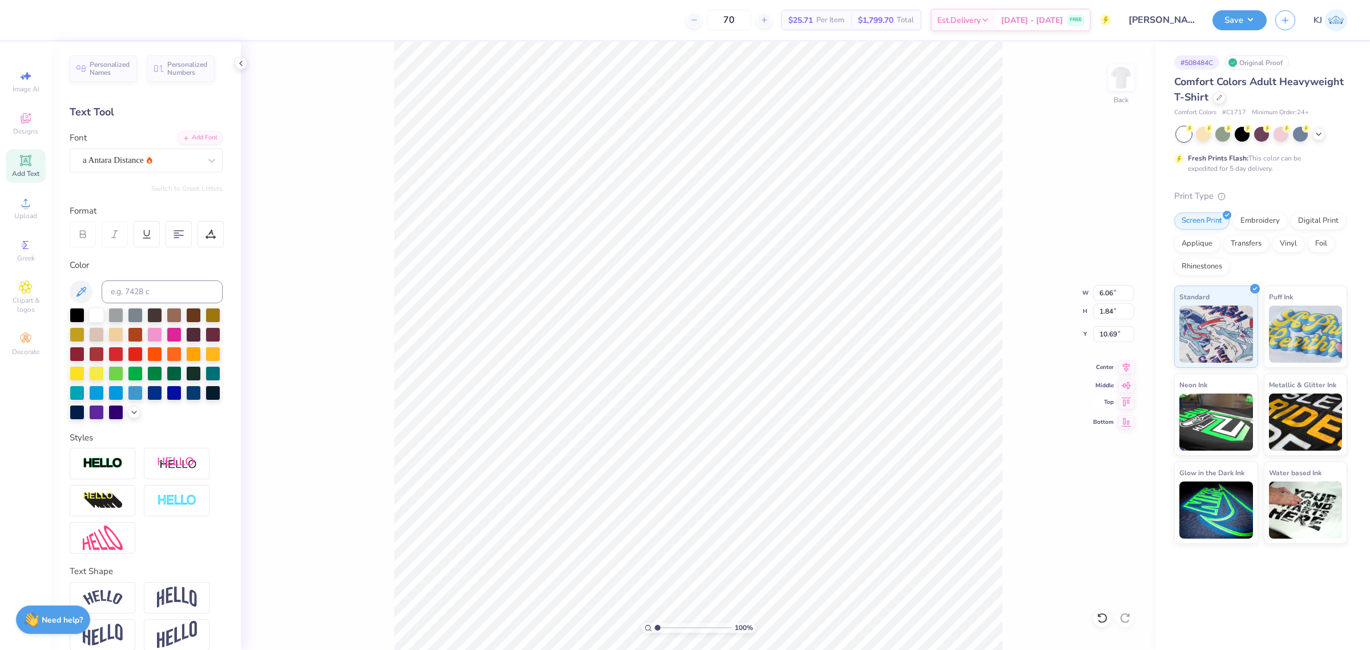
type input "5.32"
type input "1.61"
click at [1127, 368] on icon at bounding box center [1126, 365] width 16 height 14
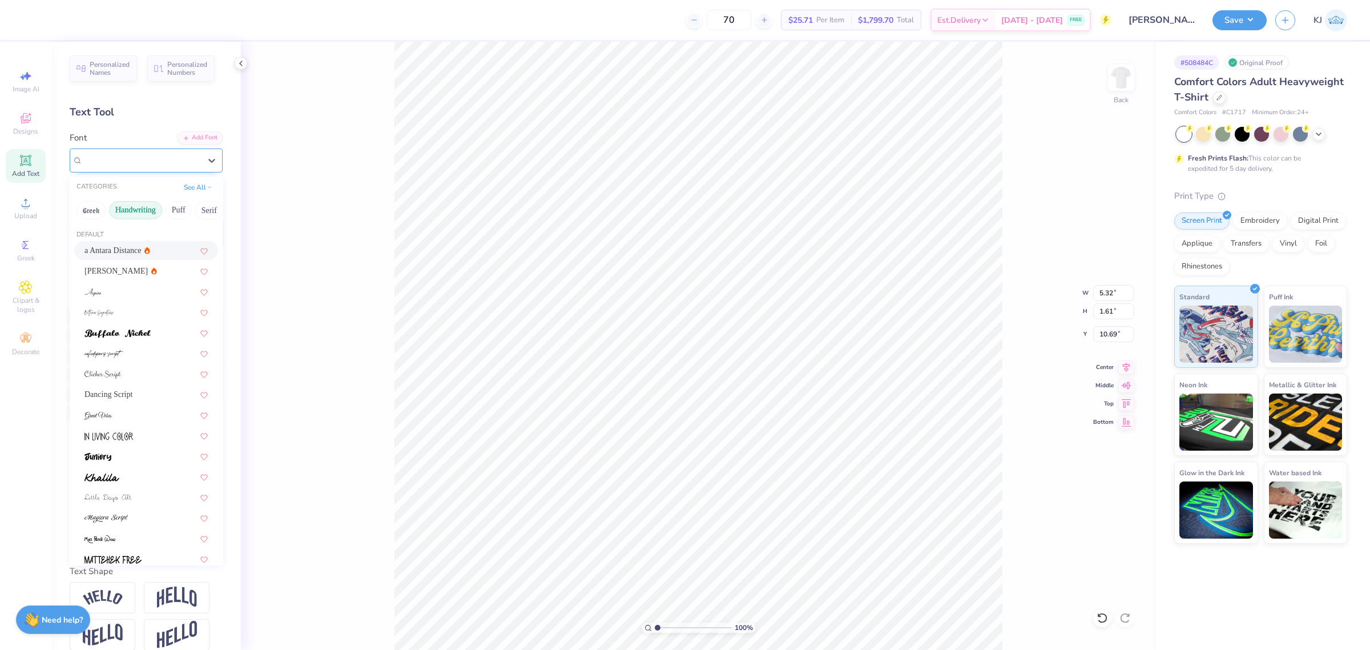
click at [150, 150] on div "a Antara Distance" at bounding box center [146, 160] width 153 height 24
click at [136, 471] on div at bounding box center [145, 476] width 123 height 12
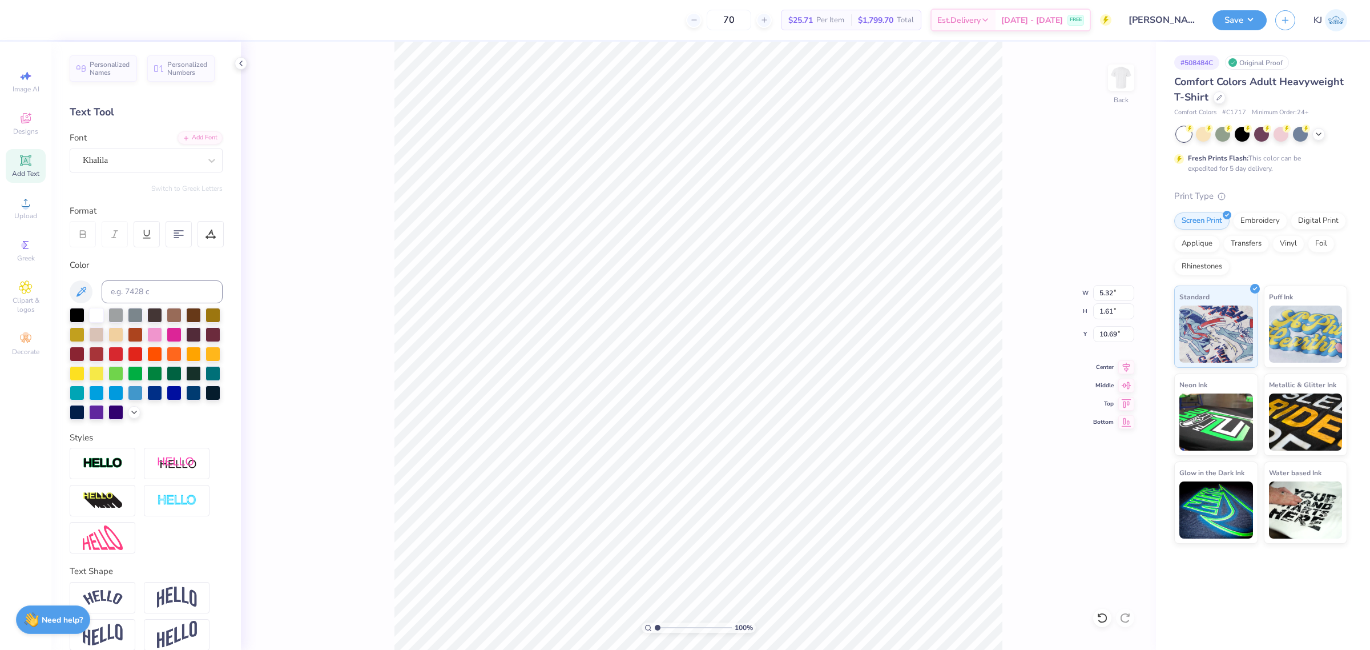
type input "7.18"
type input "1.66"
type input "10.66"
click at [178, 160] on div "Khalila" at bounding box center [142, 160] width 120 height 18
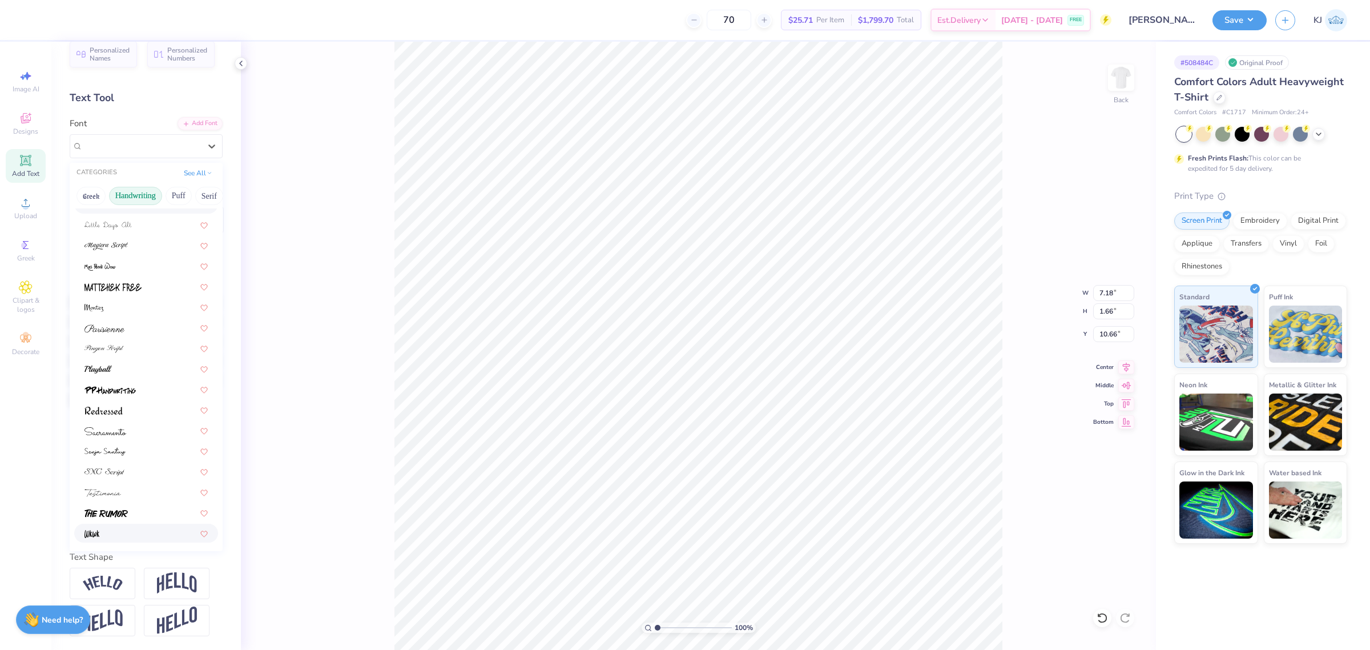
scroll to position [33, 0]
click at [132, 486] on div at bounding box center [145, 492] width 123 height 12
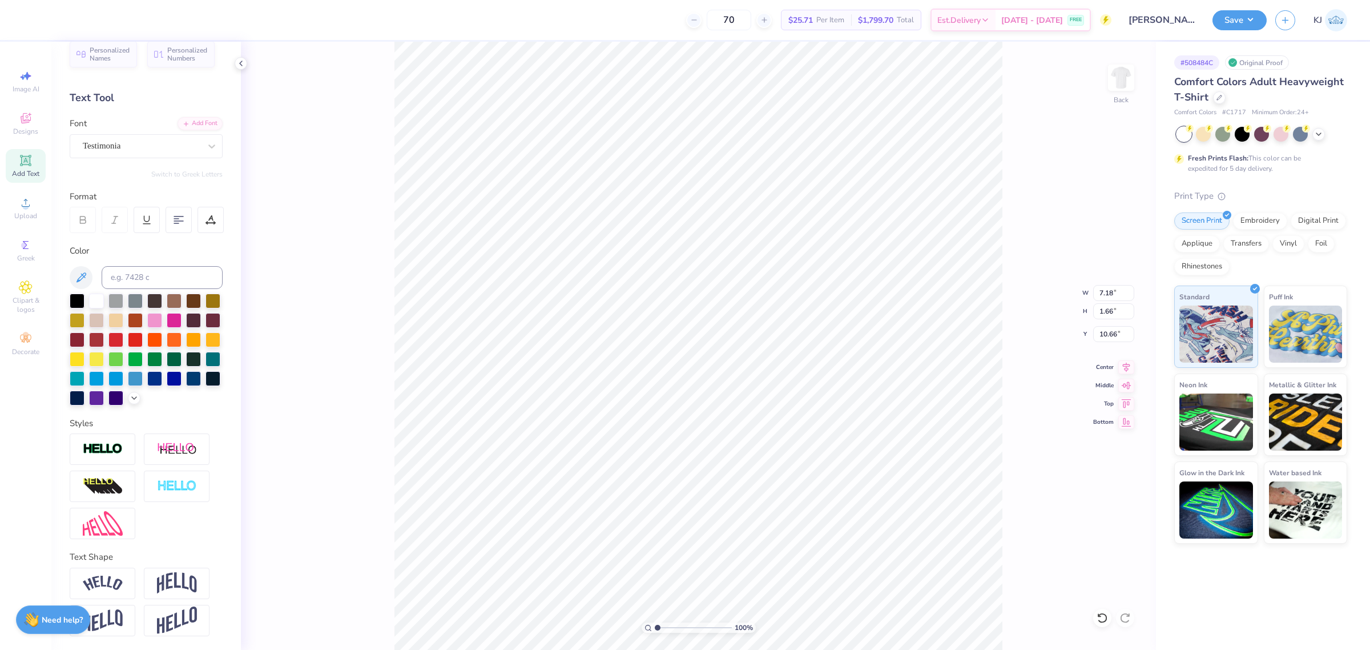
type input "6.38"
type input "1.42"
type input "10.78"
click at [187, 138] on div at bounding box center [142, 145] width 118 height 15
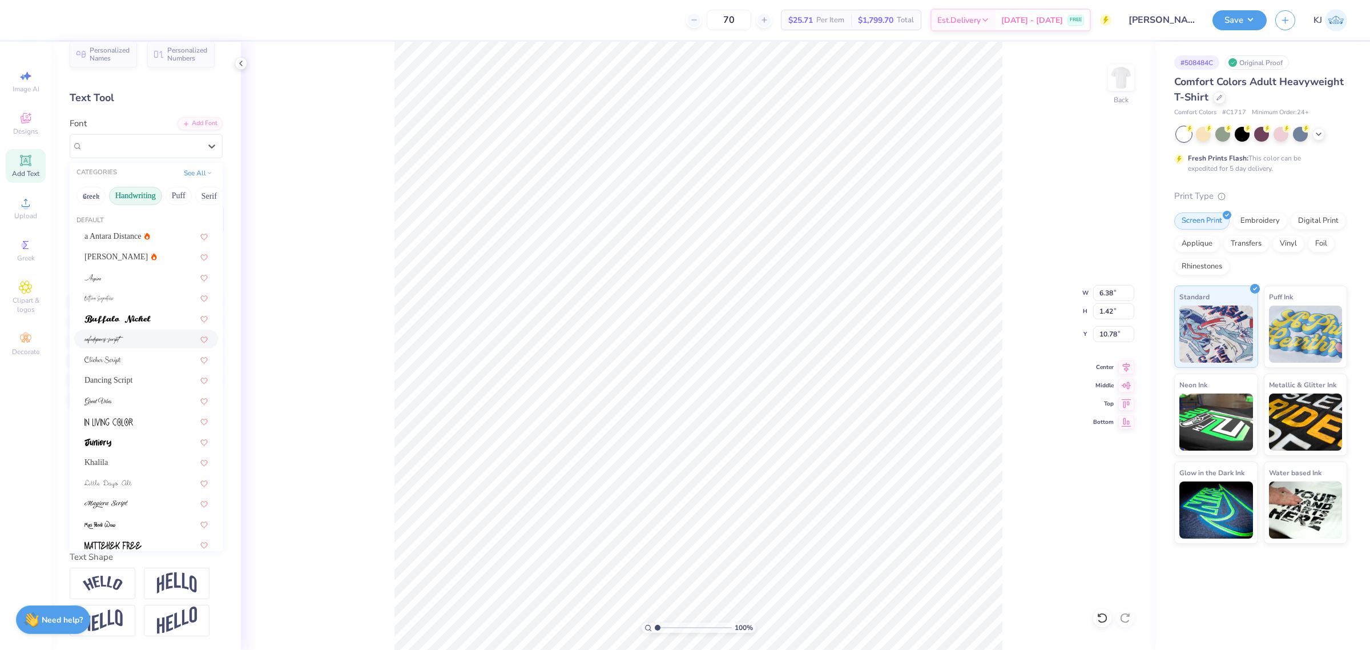
click at [137, 333] on div at bounding box center [145, 339] width 123 height 12
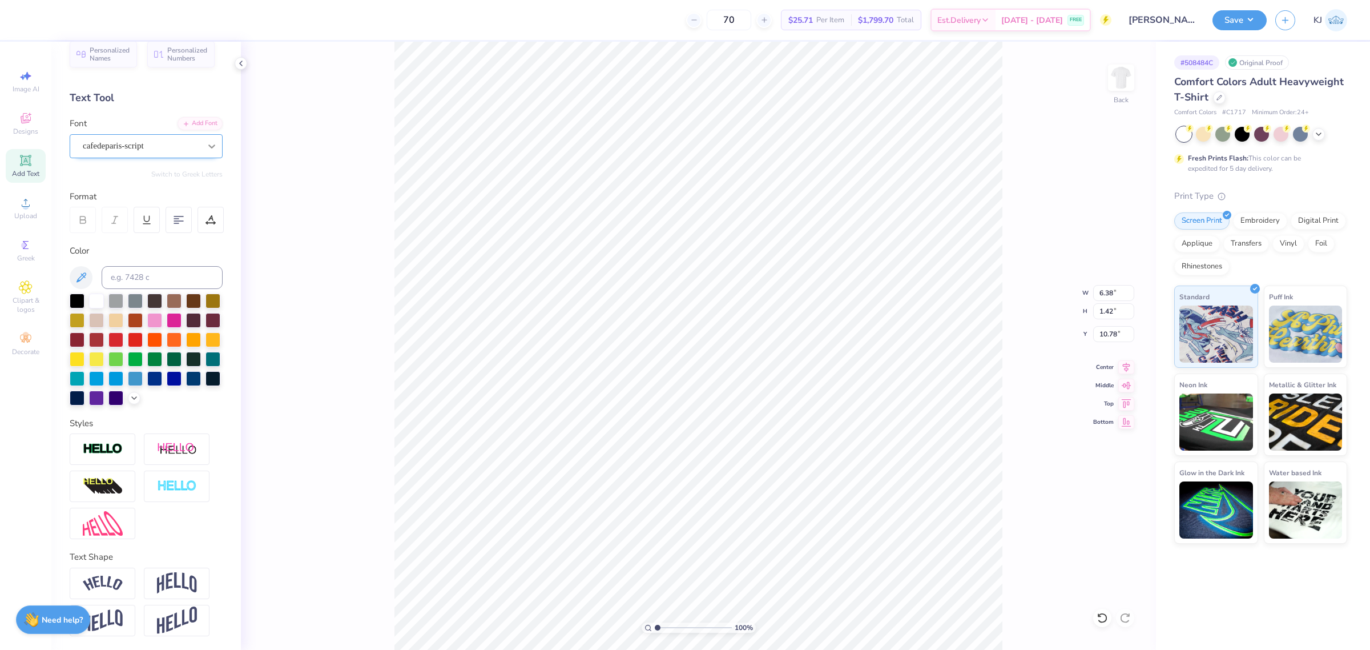
type input "4.43"
type input "1.54"
type input "10.72"
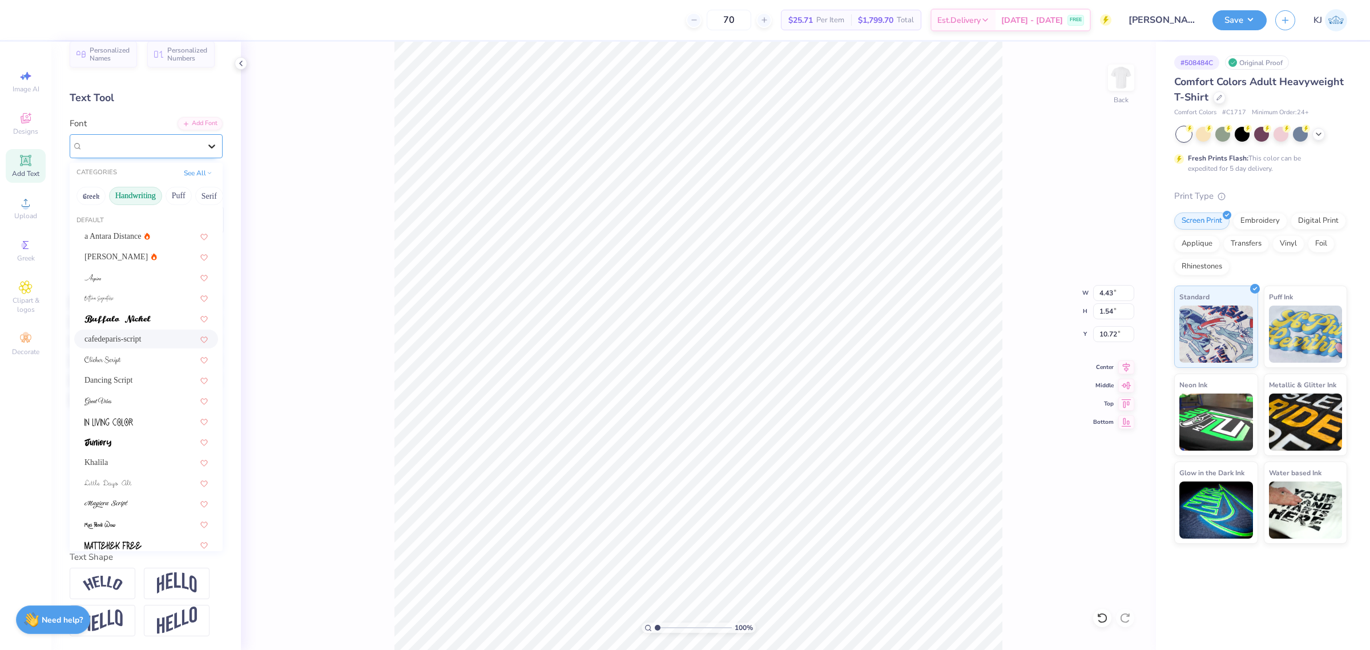
click at [201, 136] on div at bounding box center [211, 146] width 21 height 21
click at [144, 374] on div "Dancing Script" at bounding box center [145, 380] width 123 height 12
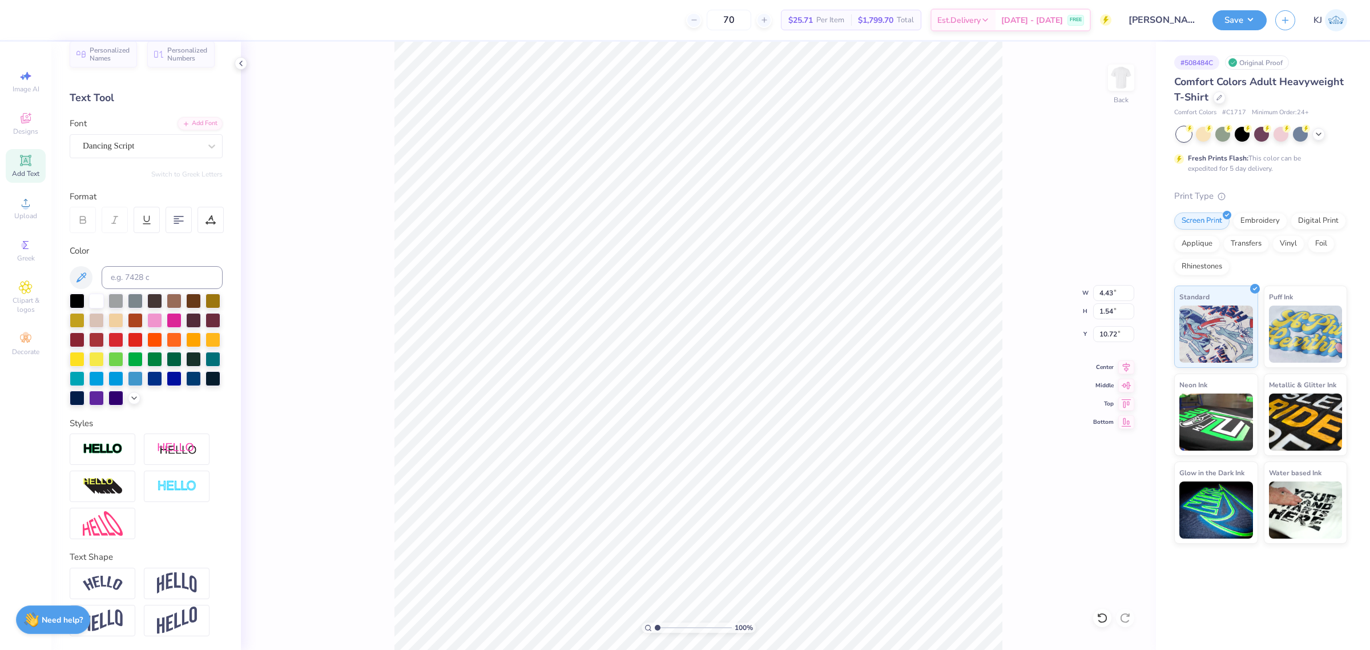
type input "6.23"
type input "1.59"
type input "10.70"
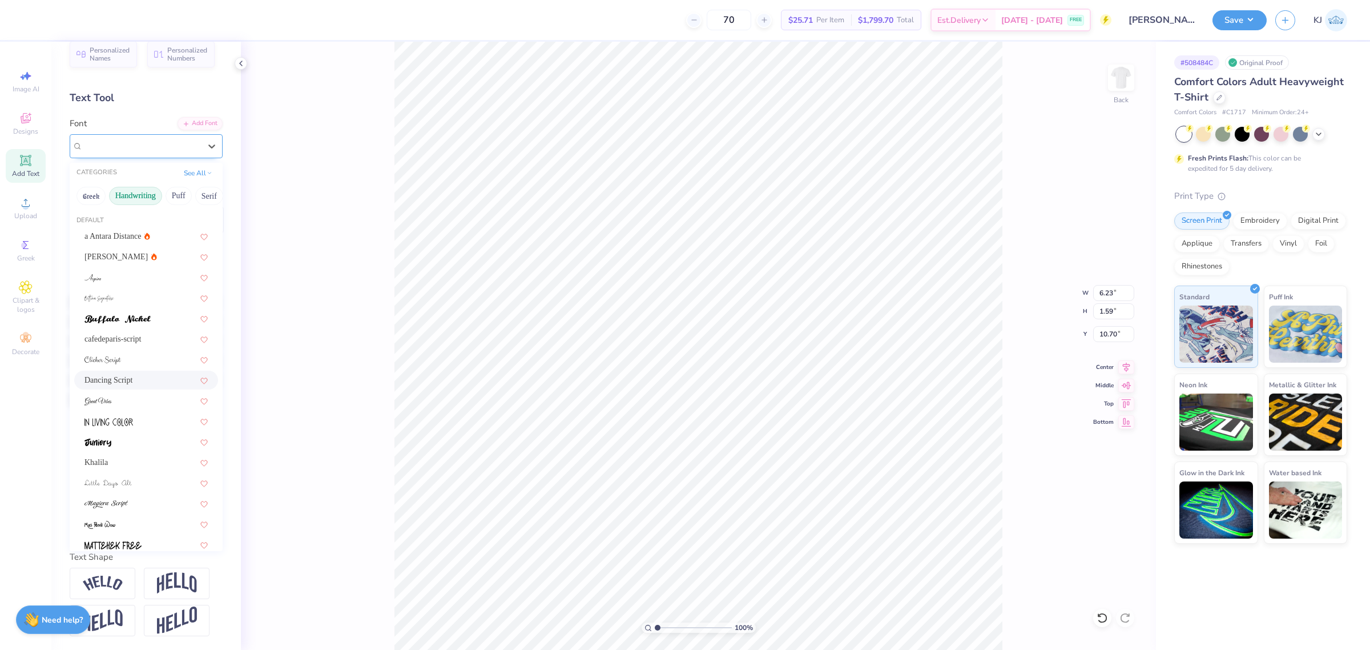
click at [164, 137] on div "Dancing Script" at bounding box center [142, 146] width 120 height 18
click at [138, 288] on div at bounding box center [146, 297] width 144 height 19
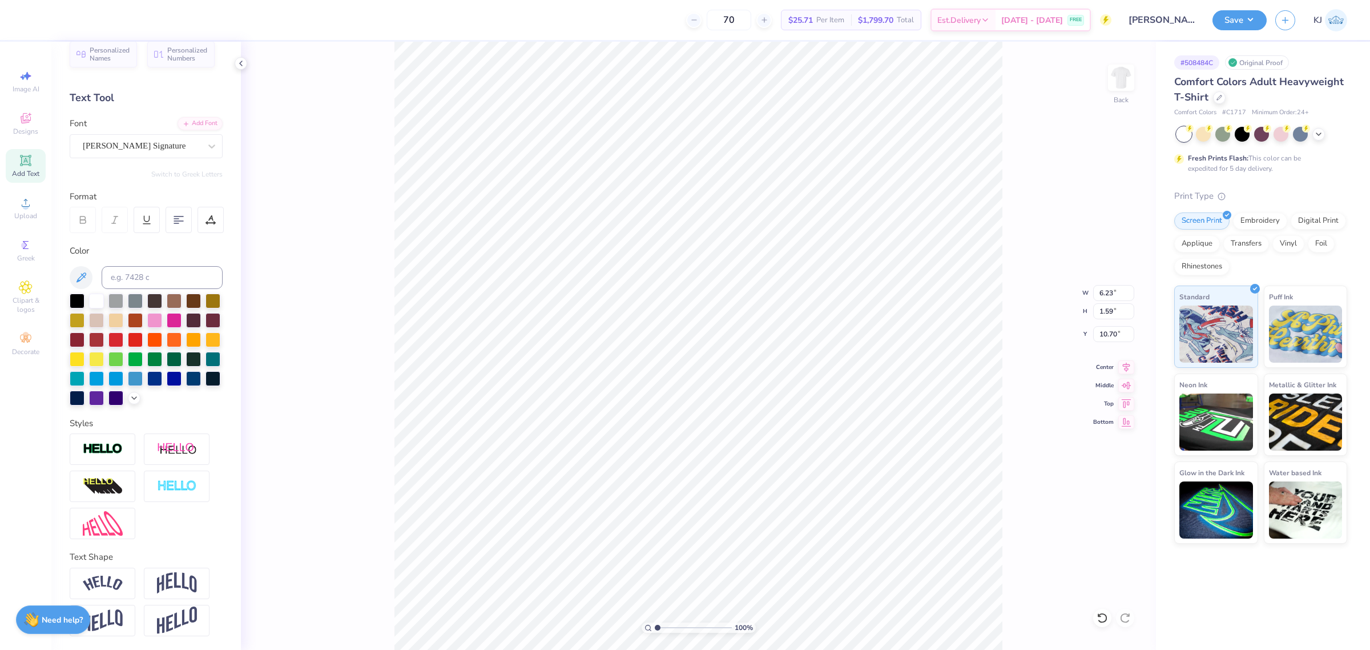
type input "11.04"
type input "4.23"
type input "9.38"
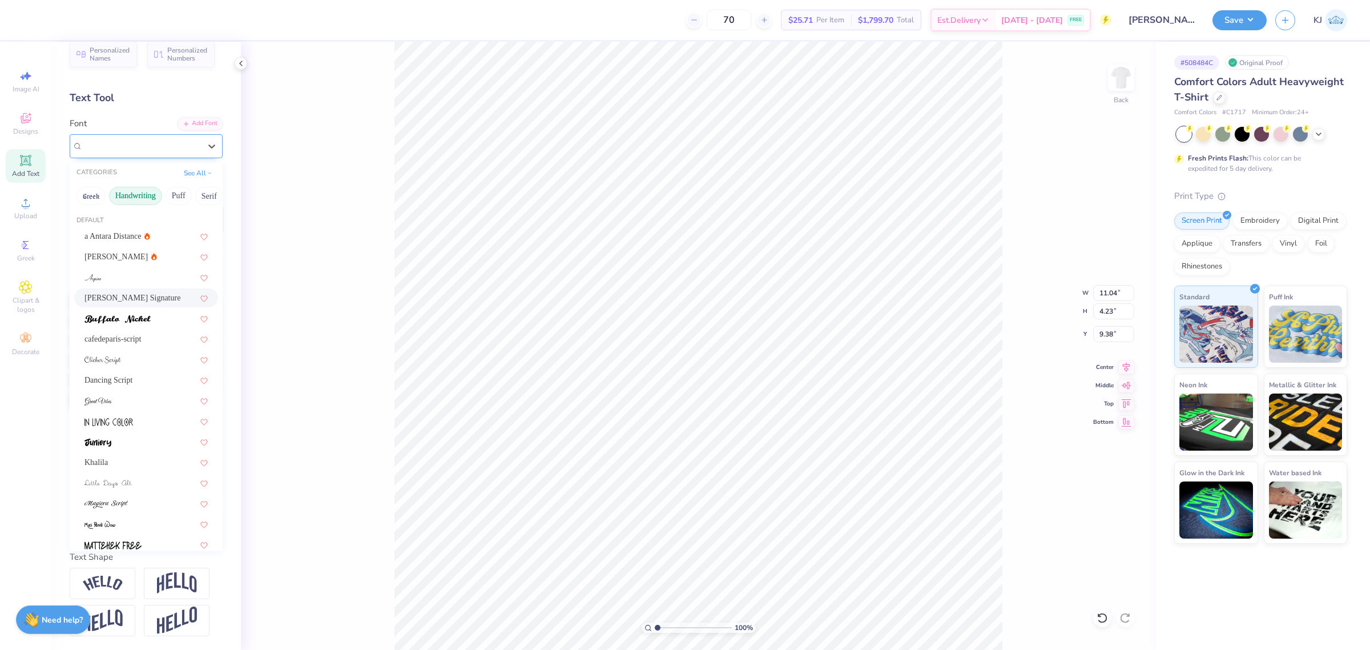
click at [183, 137] on div "[PERSON_NAME] Signature" at bounding box center [142, 146] width 120 height 18
click at [138, 227] on div "a Antara Distance" at bounding box center [146, 236] width 144 height 19
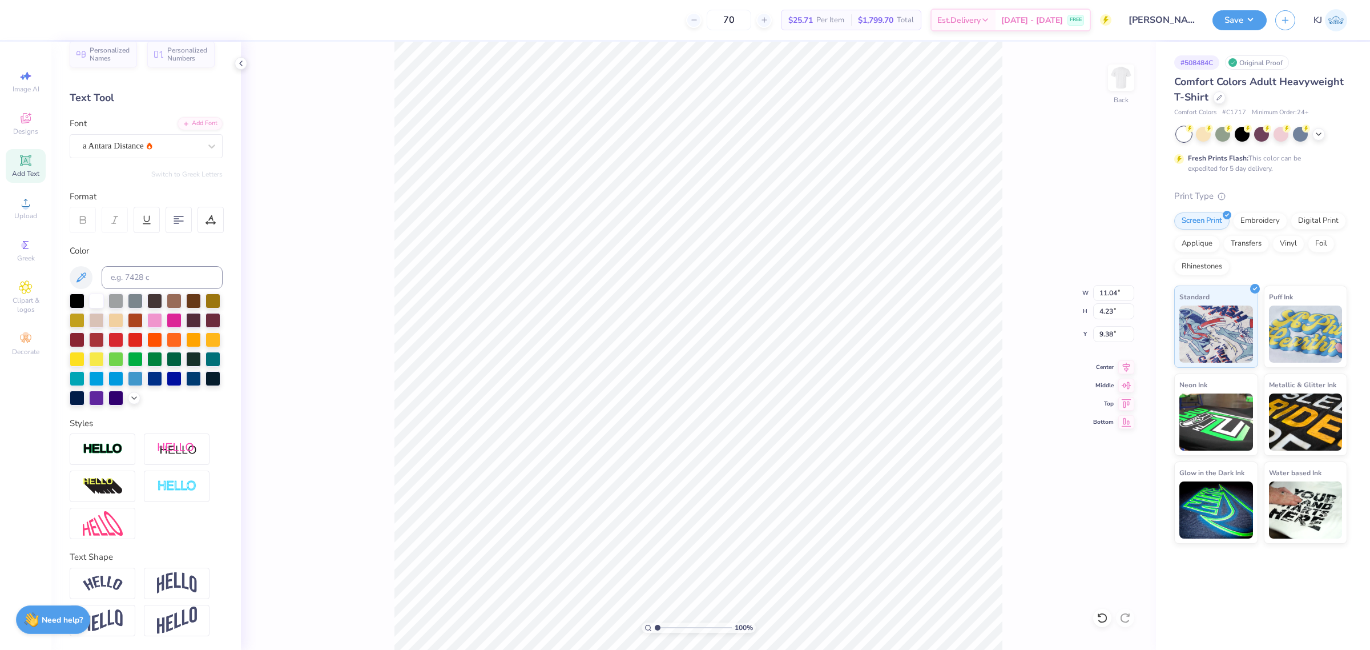
type input "5.32"
type input "1.61"
type input "10.69"
click at [330, 158] on div "100 % Back W 5.32 5.32 " H 1.61 1.61 " Y 10.69 10.69 " Center Middle Top Bottom" at bounding box center [698, 346] width 915 height 608
drag, startPoint x: 73, startPoint y: 280, endPoint x: 249, endPoint y: 360, distance: 193.1
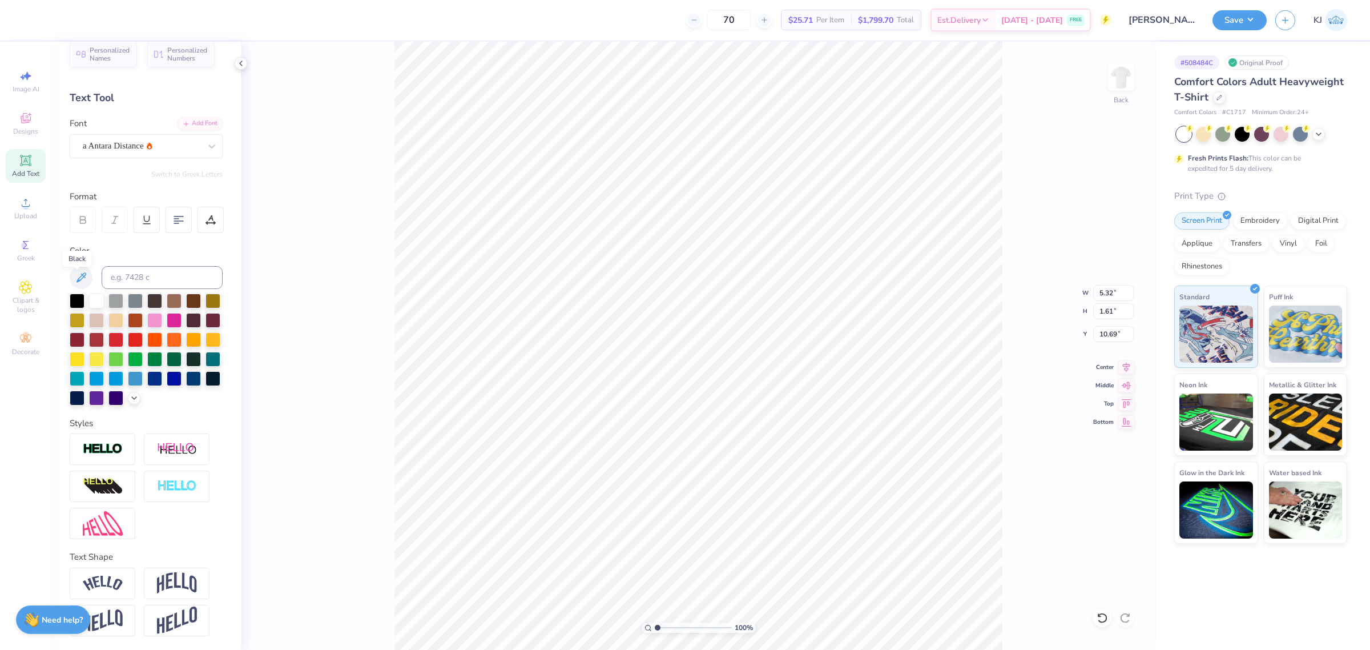
click at [73, 293] on div at bounding box center [77, 300] width 15 height 15
type input "5.54"
type input "9.30"
type input "3.00"
click at [156, 266] on input at bounding box center [162, 277] width 121 height 23
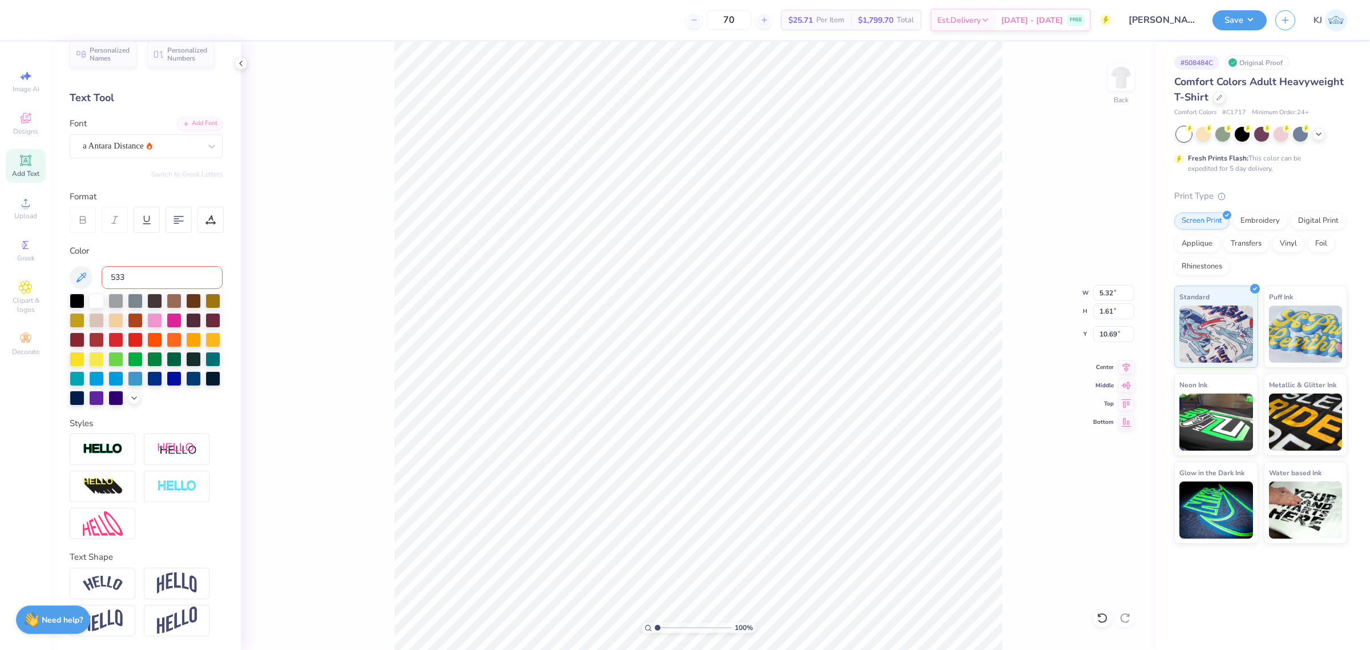
type input "533"
click at [130, 401] on icon at bounding box center [134, 396] width 9 height 9
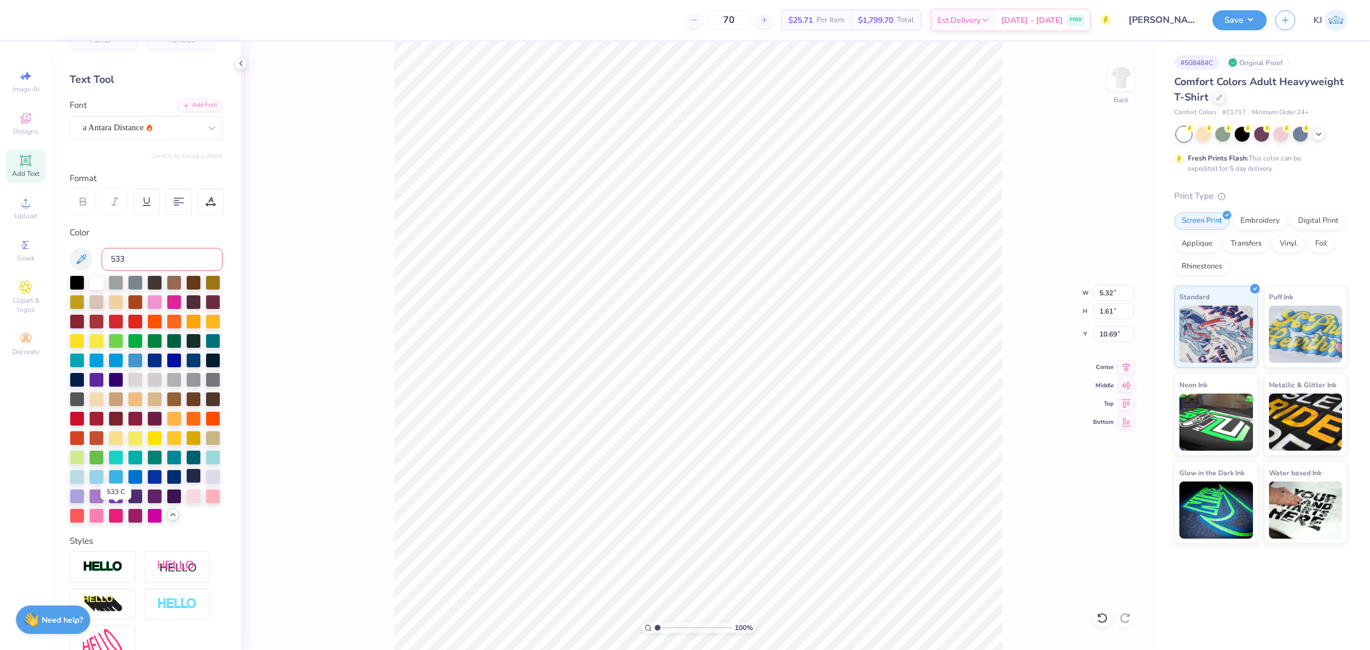
click at [186, 483] on div at bounding box center [193, 475] width 15 height 15
click at [337, 446] on div "100 % Back W 5.32 5.32 " H 1.61 1.61 " Y 10.69 10.69 " Center Middle Top Bottom" at bounding box center [698, 346] width 915 height 608
type input "5.71"
type input "9.19"
type input "3.00"
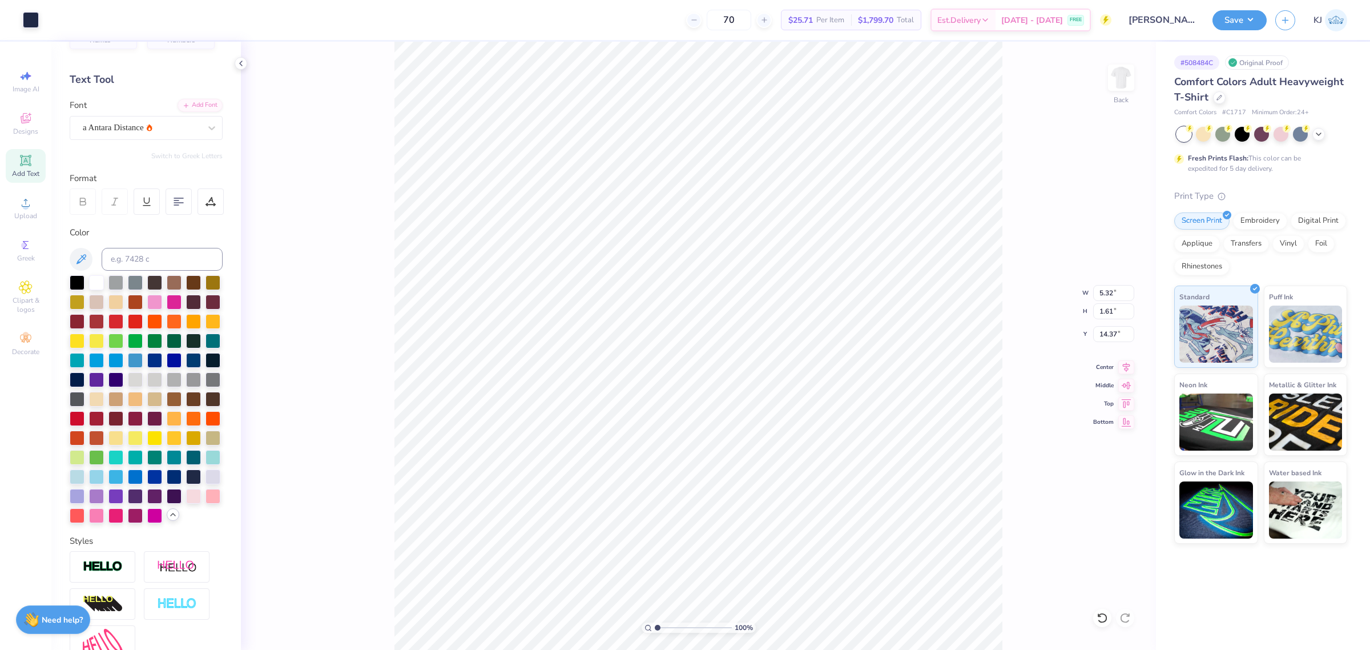
type input "5.32"
type input "1.61"
type input "14.37"
type input "5.71"
type input "9.19"
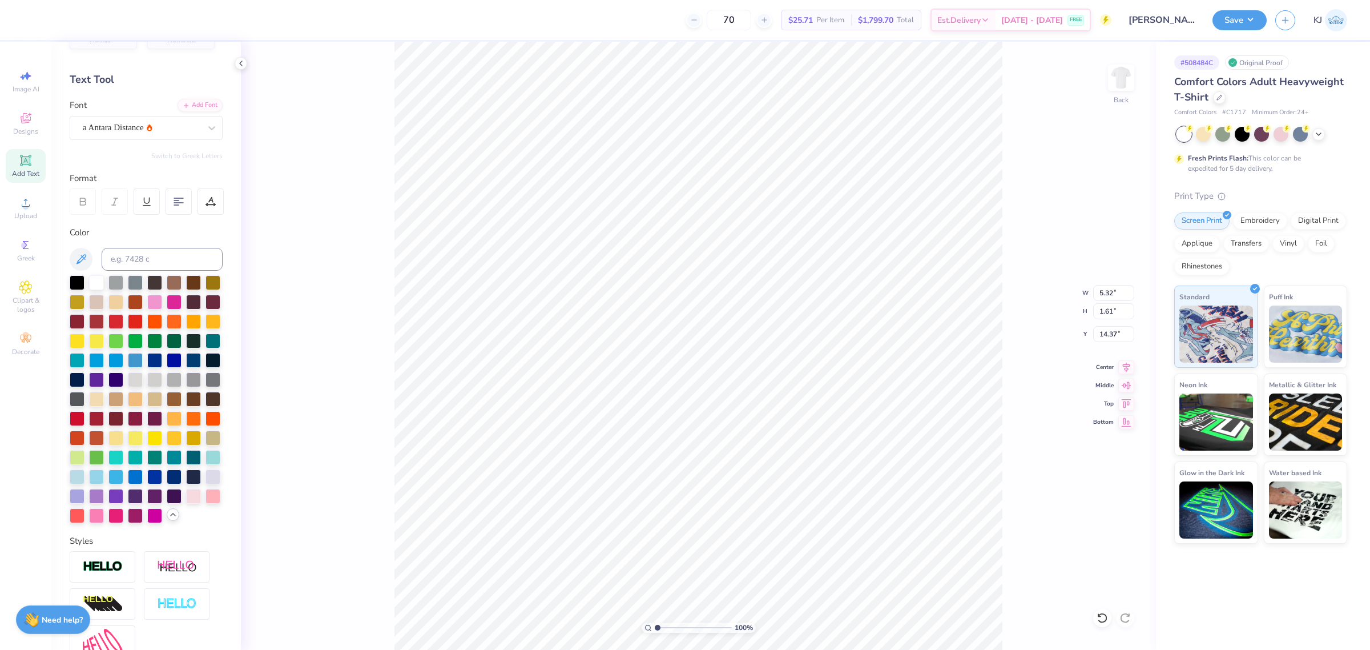
type input "3.00"
type input "5.32"
type input "1.61"
type input "14.37"
type input "5.71"
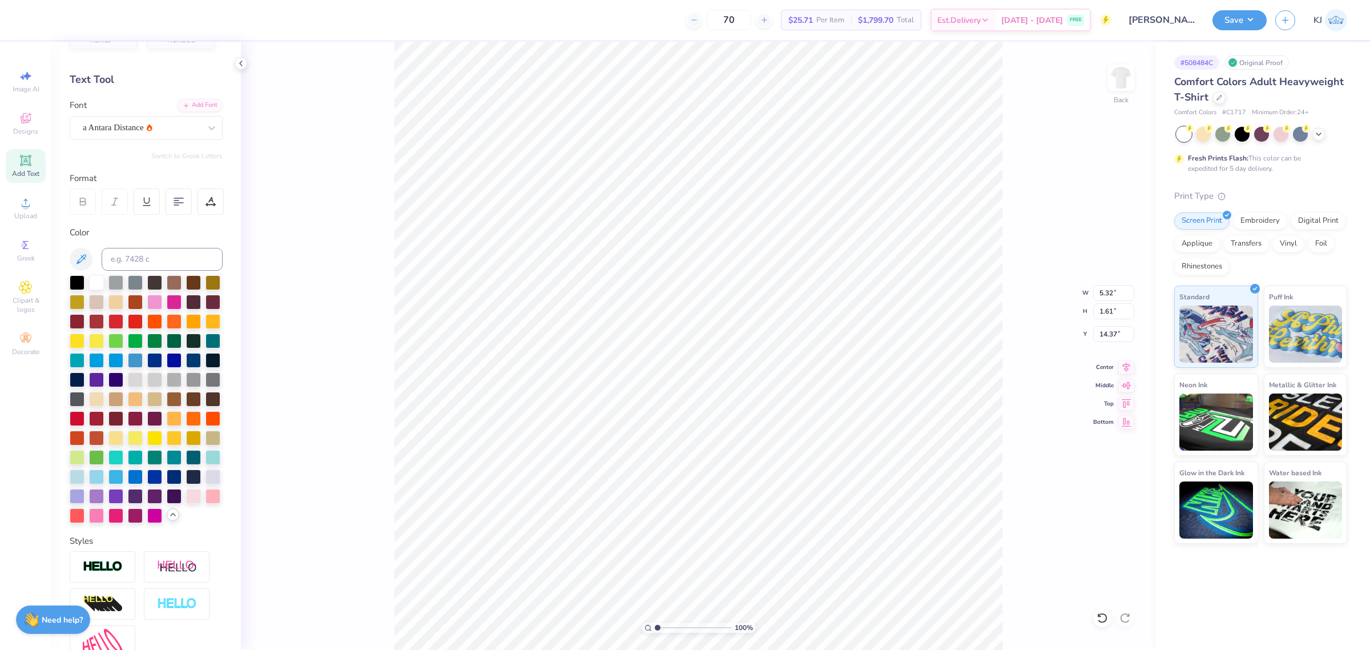
type input "9.19"
type input "3.00"
click at [80, 277] on div at bounding box center [77, 281] width 15 height 15
click at [1265, 23] on div "Save" at bounding box center [1239, 20] width 54 height 20
click at [1251, 18] on button "Save" at bounding box center [1239, 19] width 54 height 20
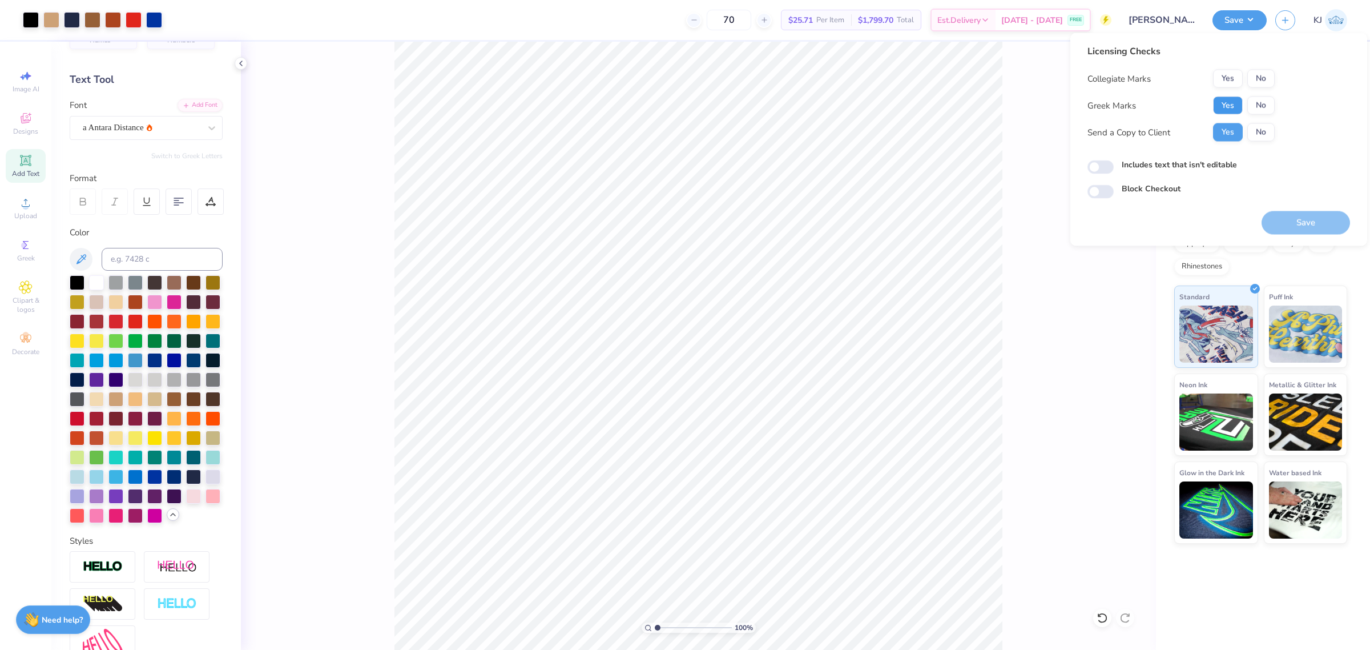
click at [1235, 104] on button "Yes" at bounding box center [1228, 105] width 30 height 18
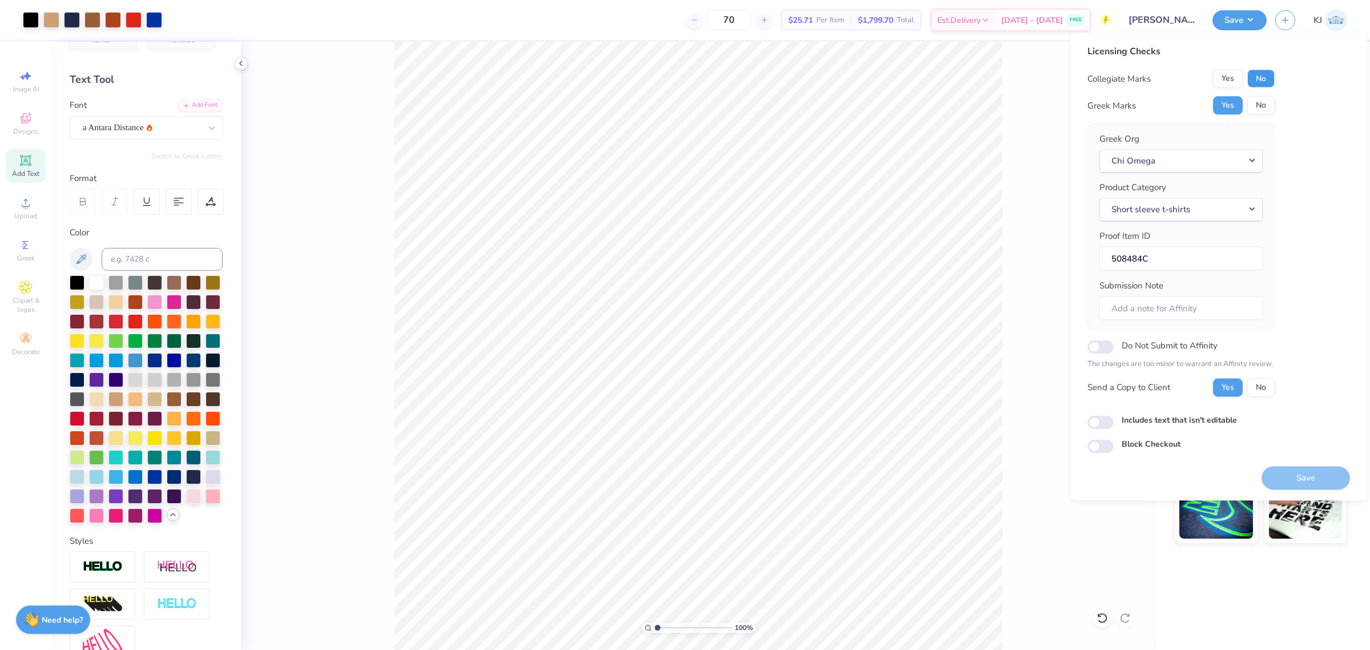
click at [1262, 74] on button "No" at bounding box center [1260, 79] width 27 height 18
click at [1290, 477] on button "Save" at bounding box center [1305, 477] width 88 height 23
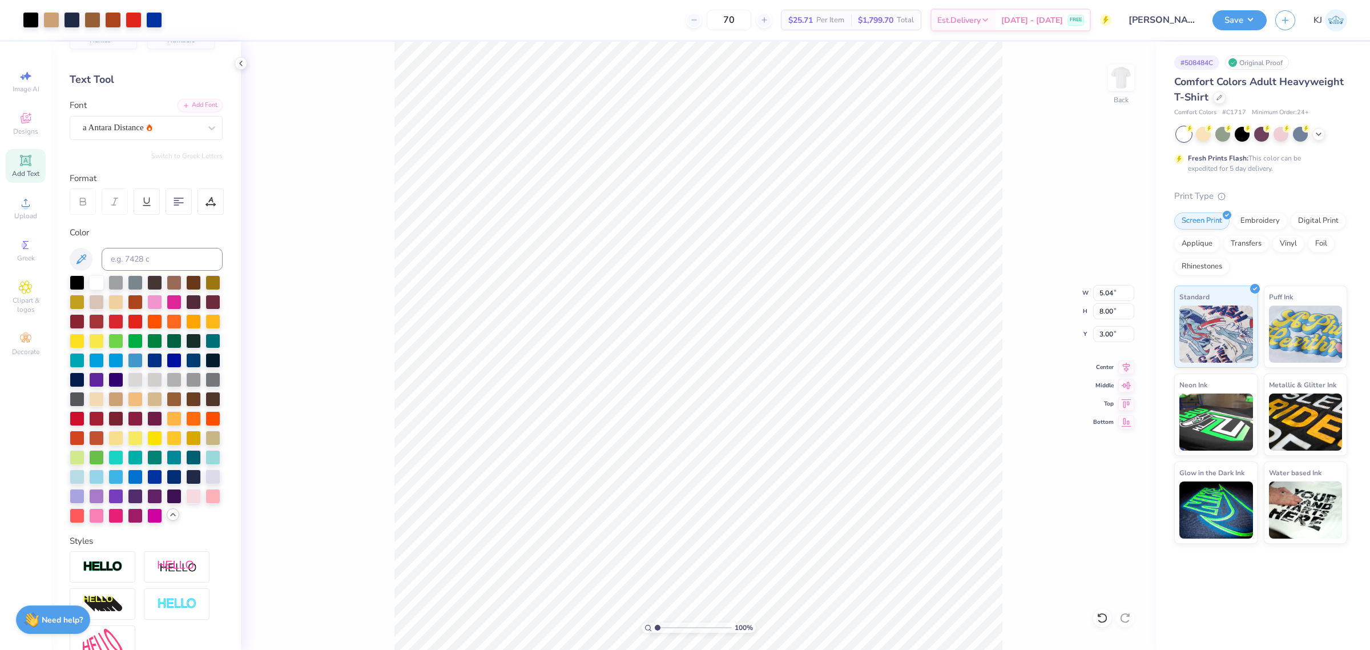
type input "5.71"
type input "9.19"
